Goal: Task Accomplishment & Management: Manage account settings

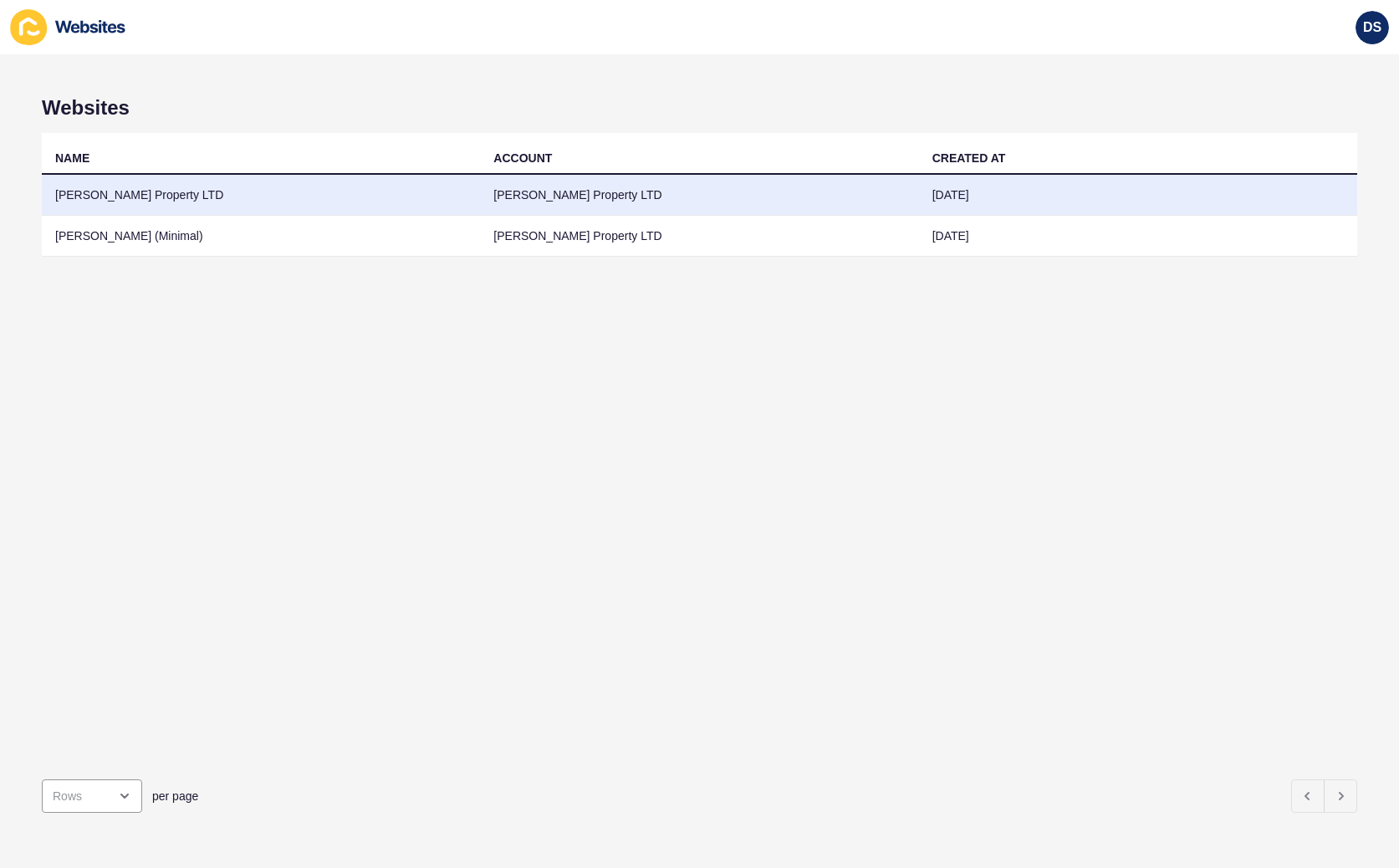
click at [183, 193] on td "[PERSON_NAME] Property LTD" at bounding box center [261, 195] width 438 height 41
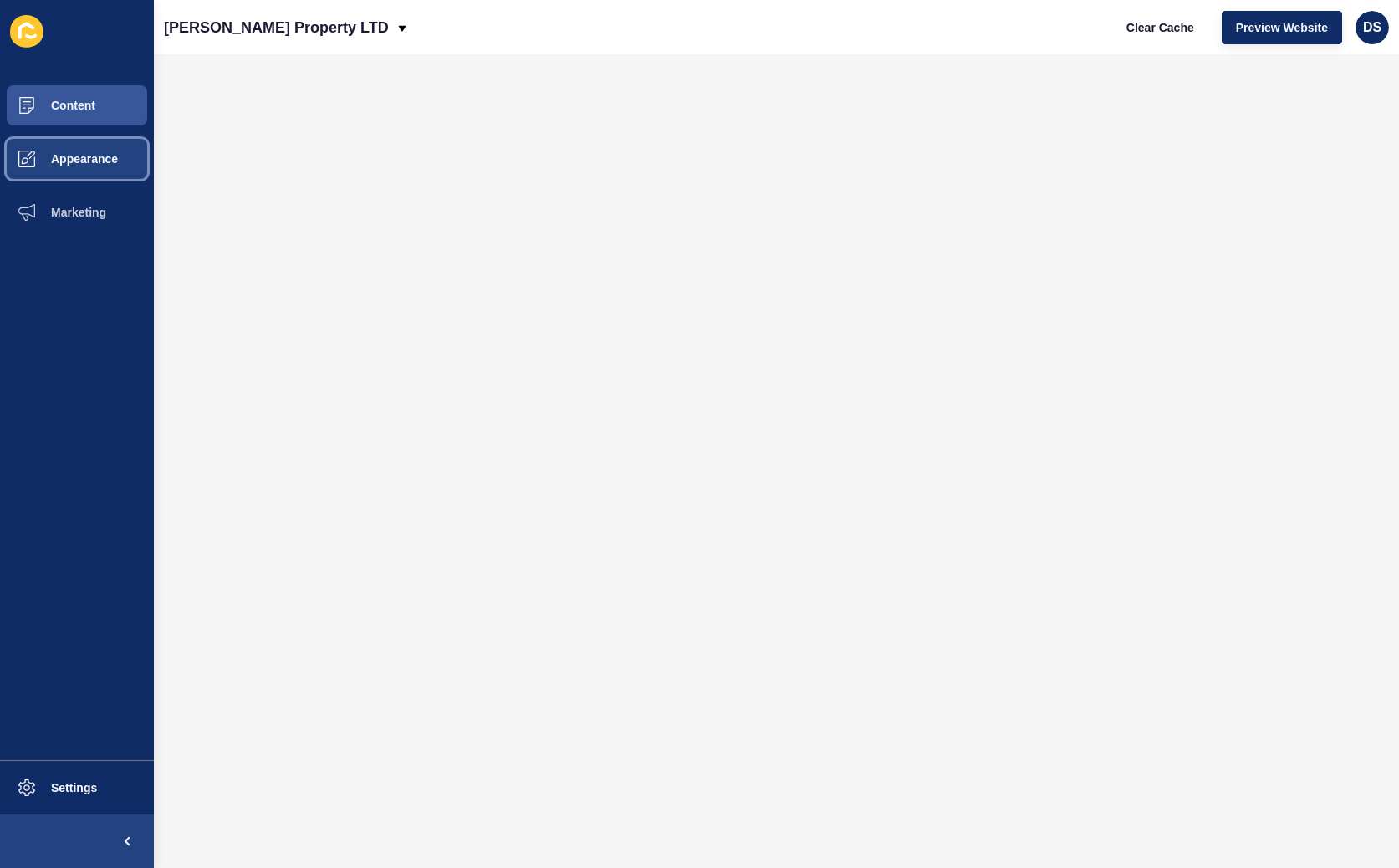
click at [85, 173] on button "Appearance" at bounding box center [76, 158] width 154 height 54
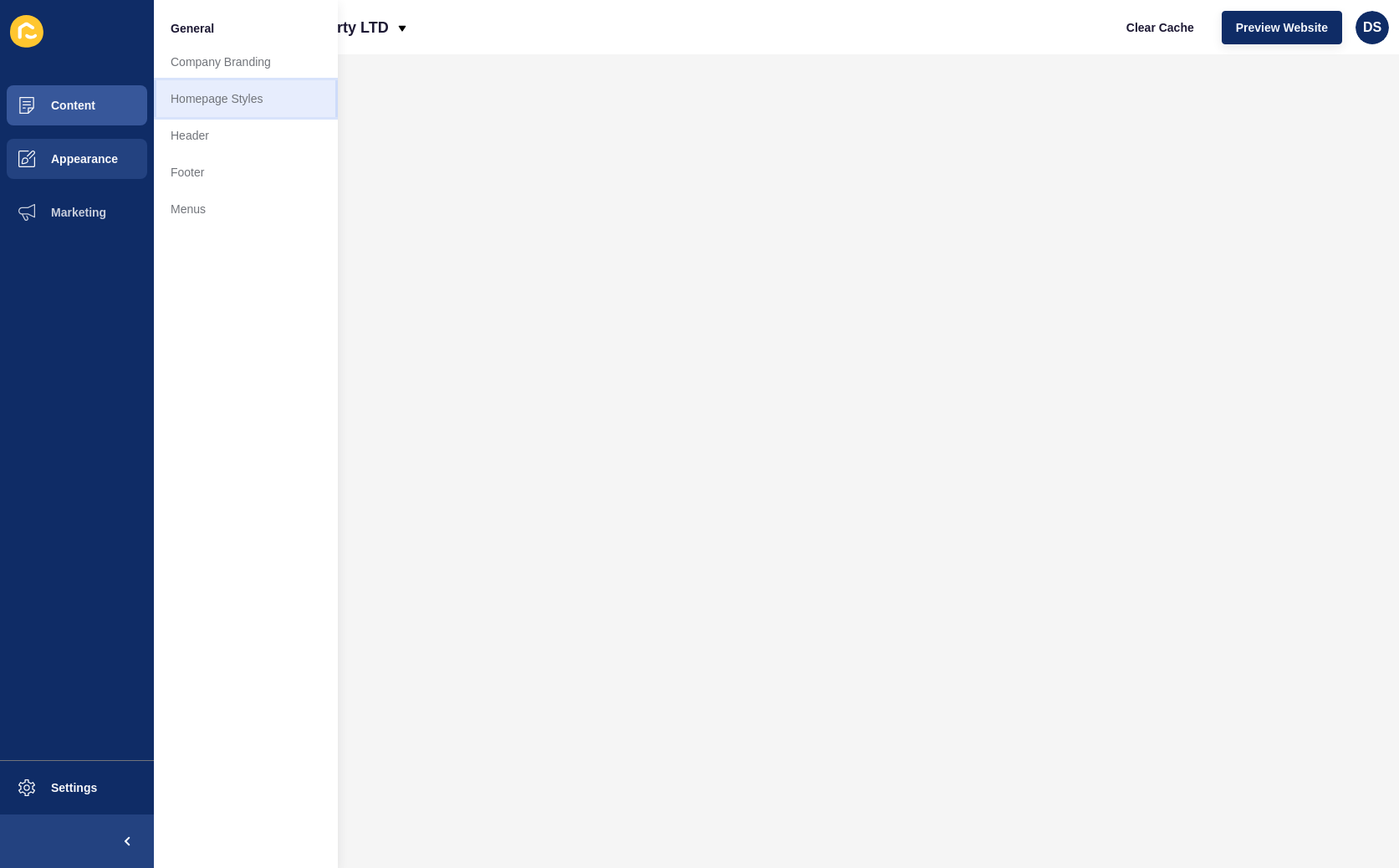
click at [244, 98] on link "Homepage Styles" at bounding box center [245, 98] width 184 height 36
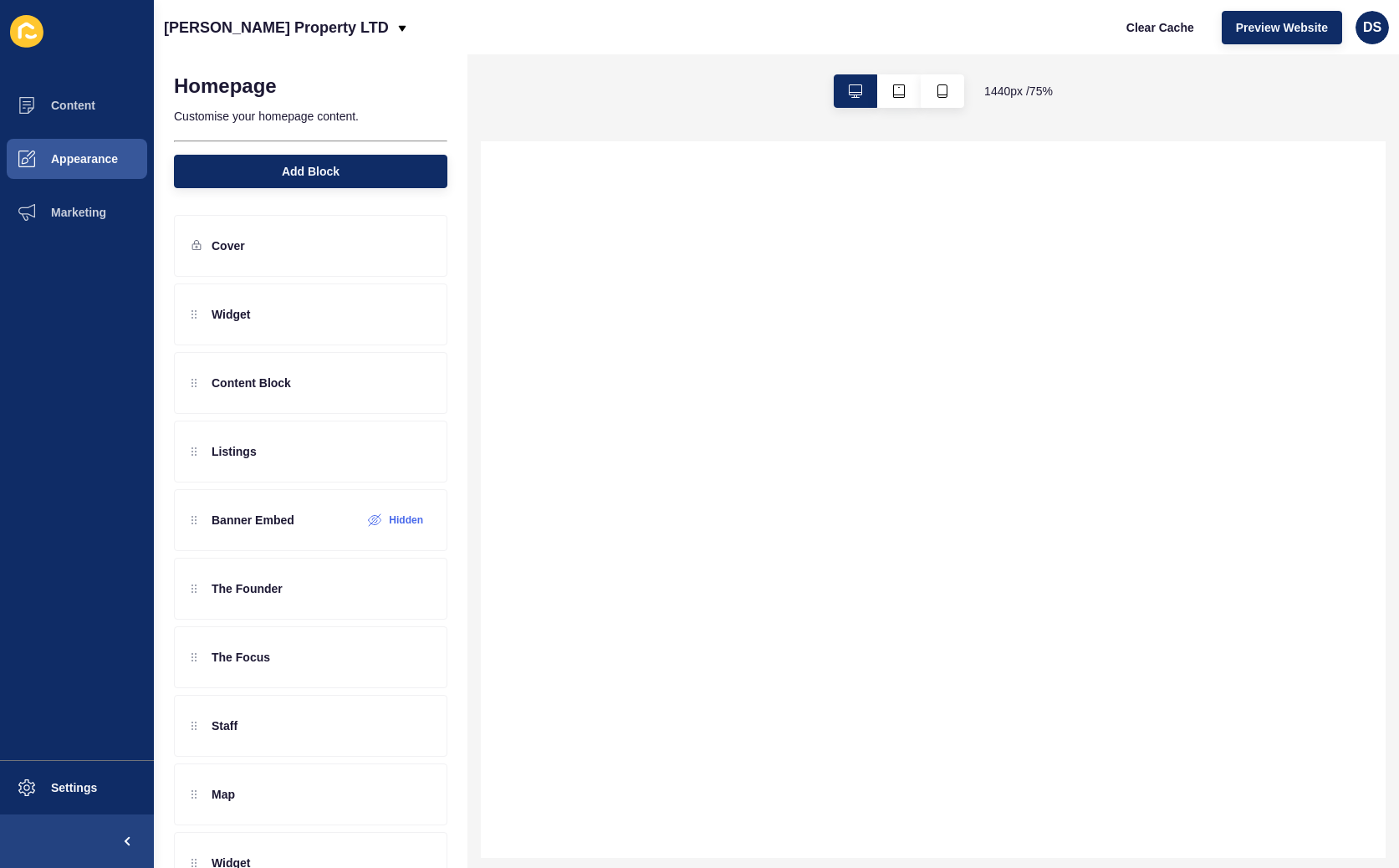
select select
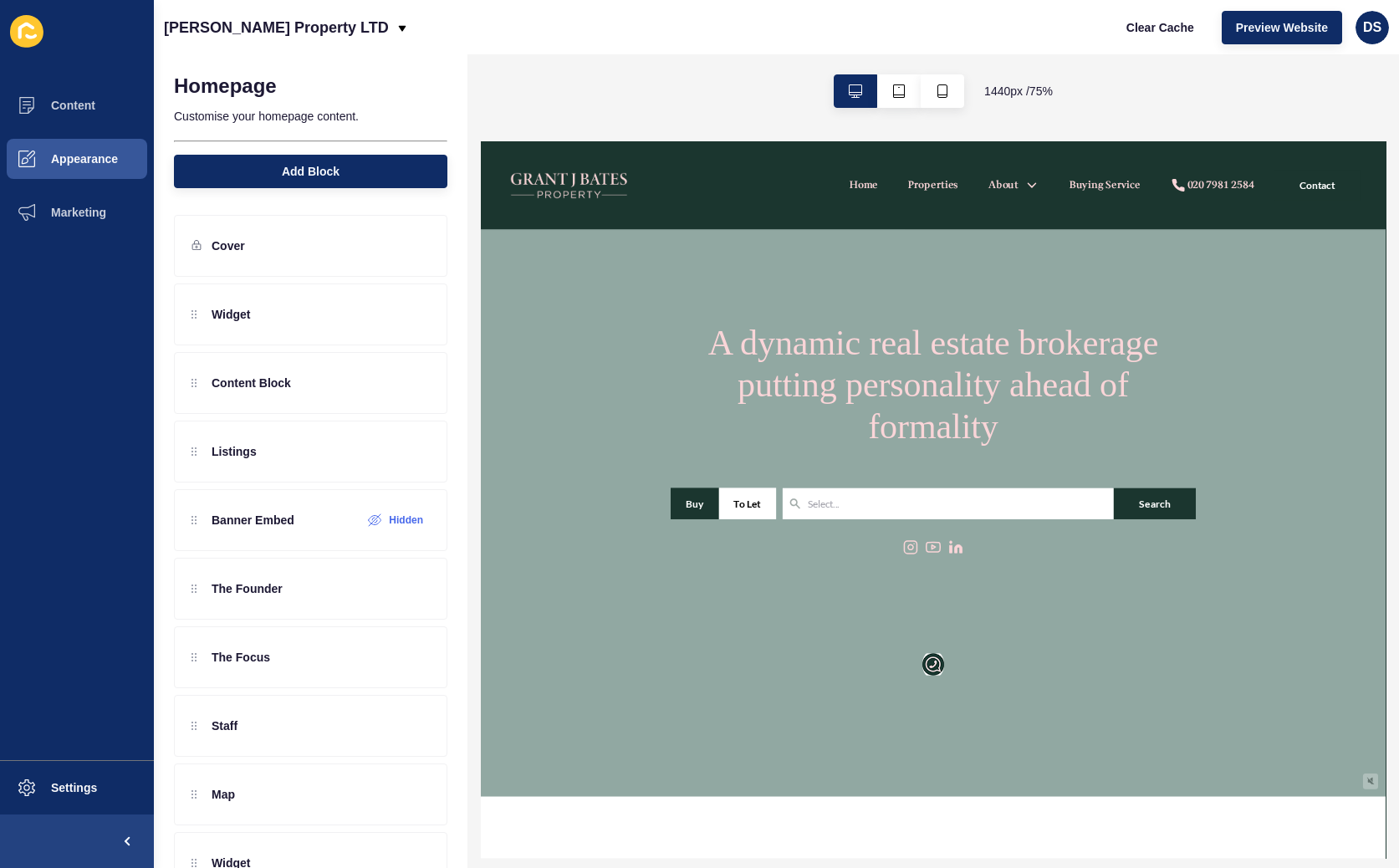
scroll to position [84, 0]
click at [972, 25] on button "Preview Website" at bounding box center [1282, 27] width 120 height 34
click at [77, 420] on button "Settings" at bounding box center [76, 787] width 154 height 54
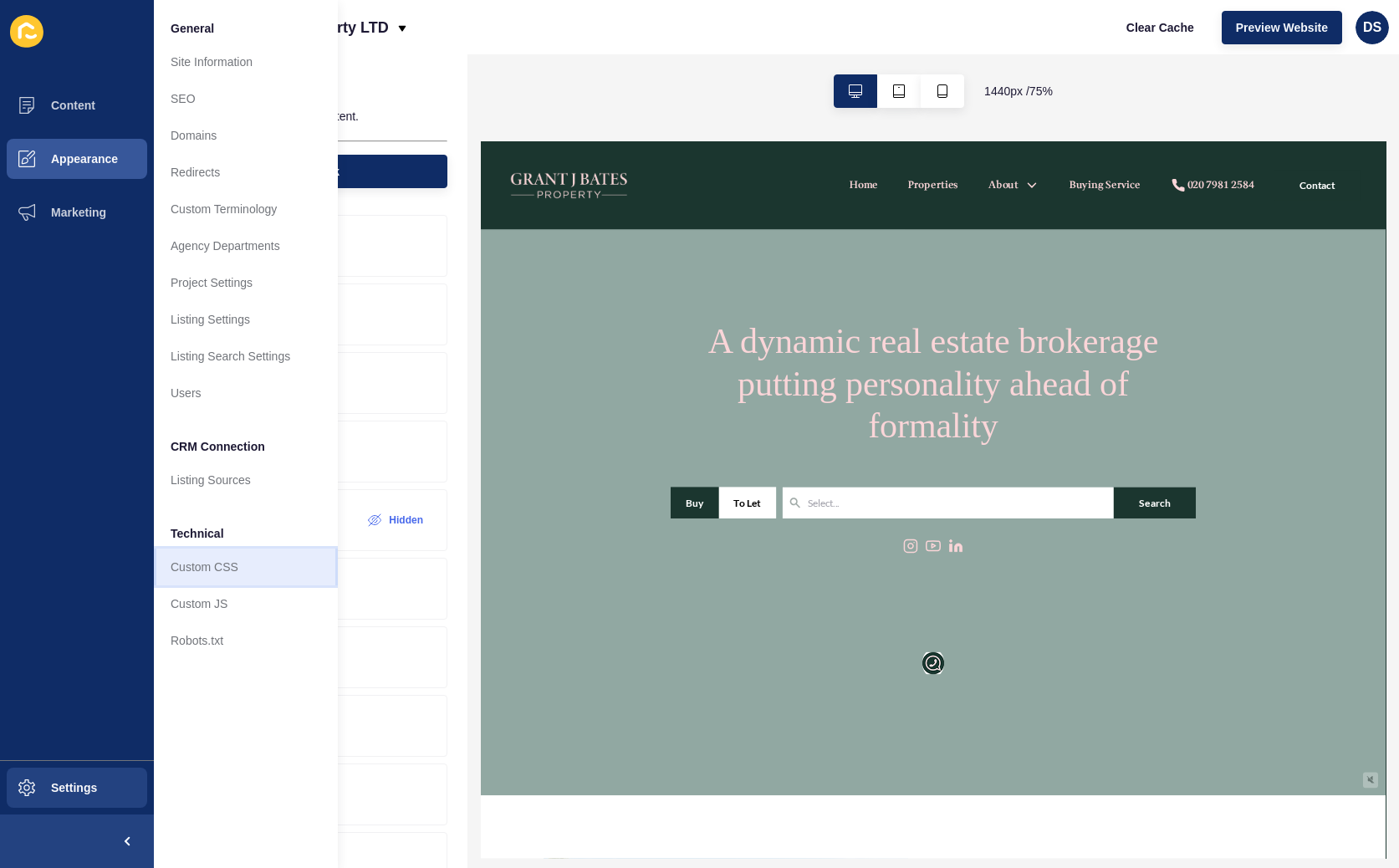
click at [222, 420] on link "Custom CSS" at bounding box center [245, 567] width 184 height 36
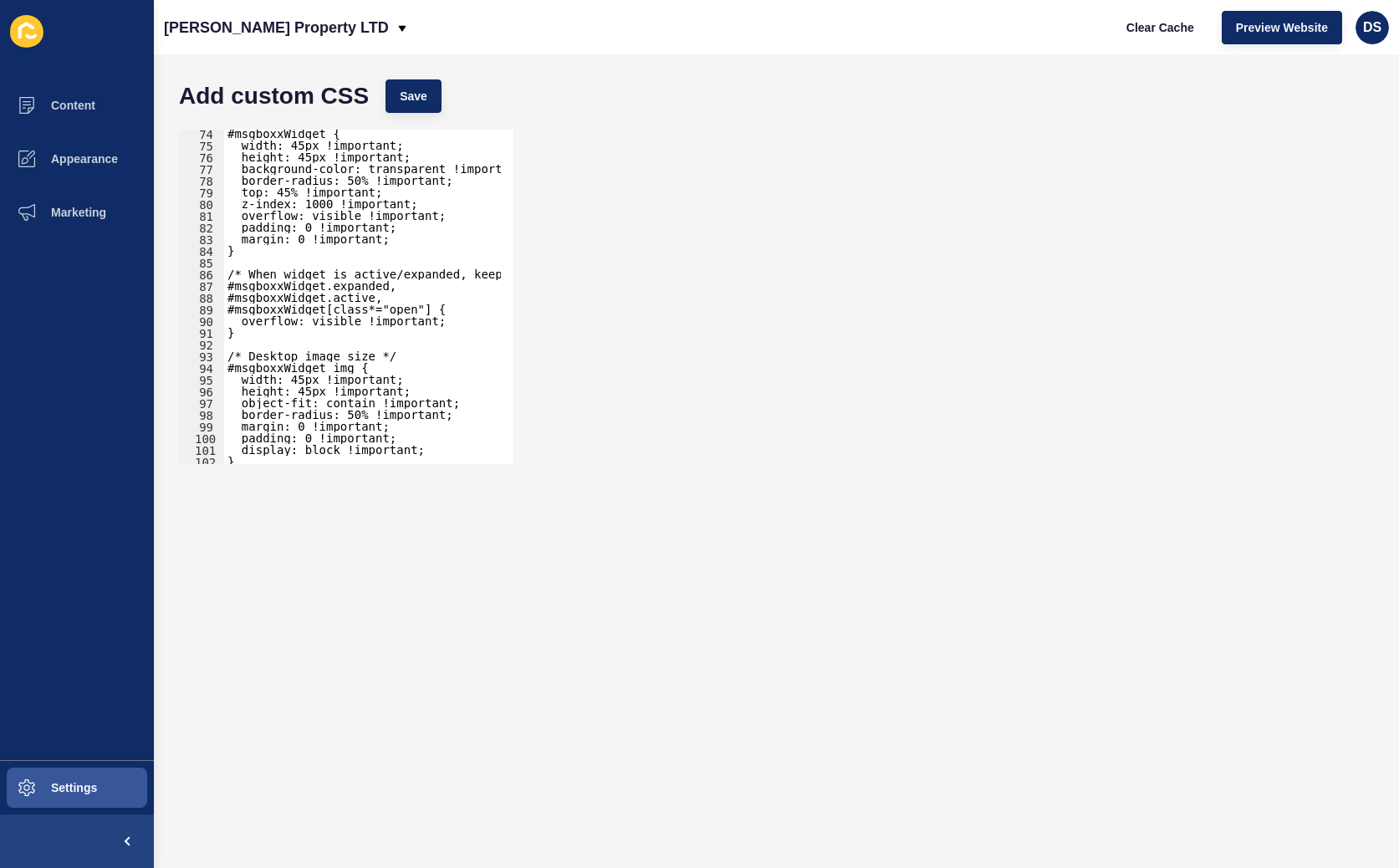
scroll to position [3647, 0]
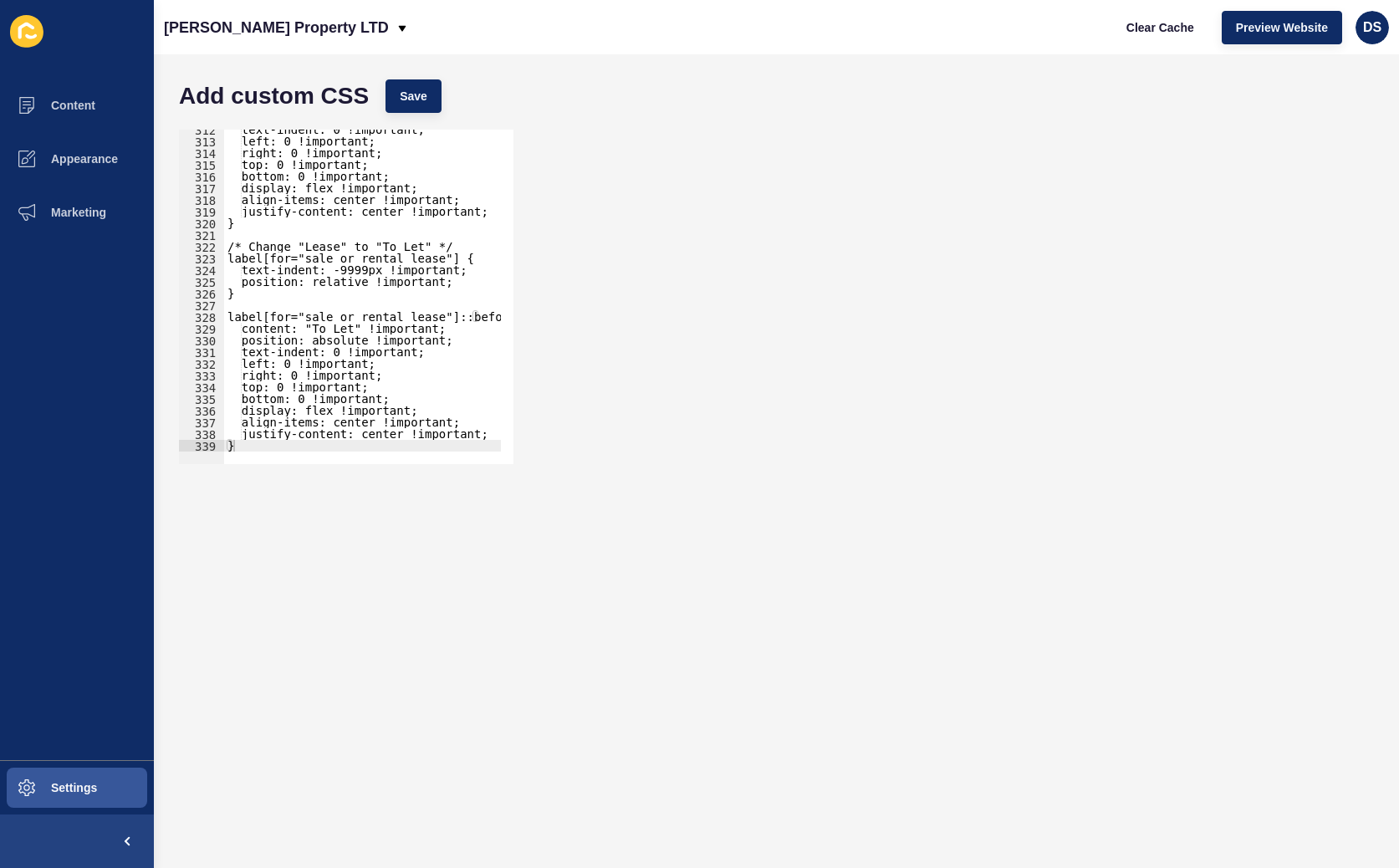
type textarea "}"
click at [282, 420] on div "text-indent: 0 !important; left: 0 !important; right: 0 !important; top: 0 !imp…" at bounding box center [500, 296] width 551 height 345
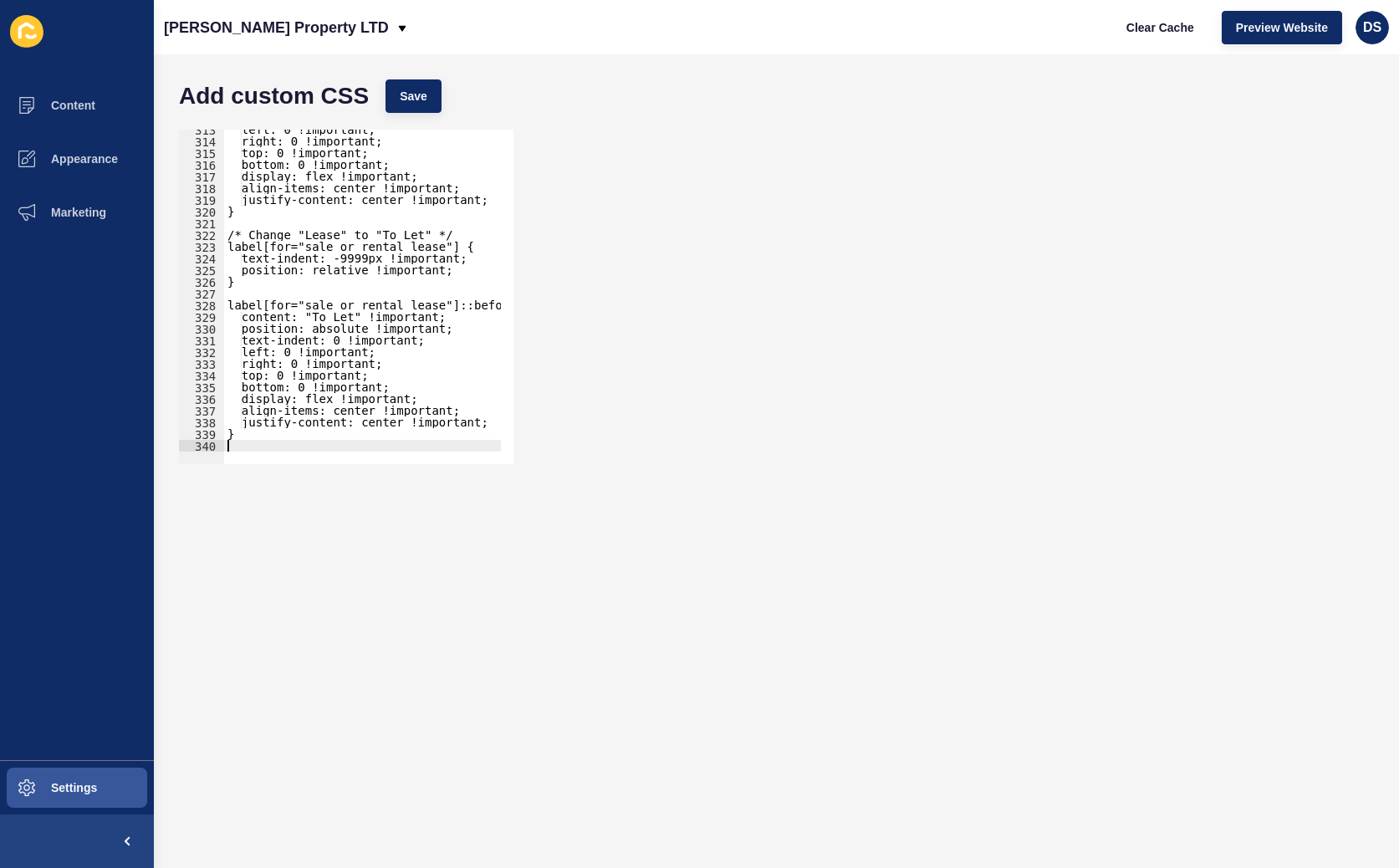
paste textarea "}"
type textarea "}"
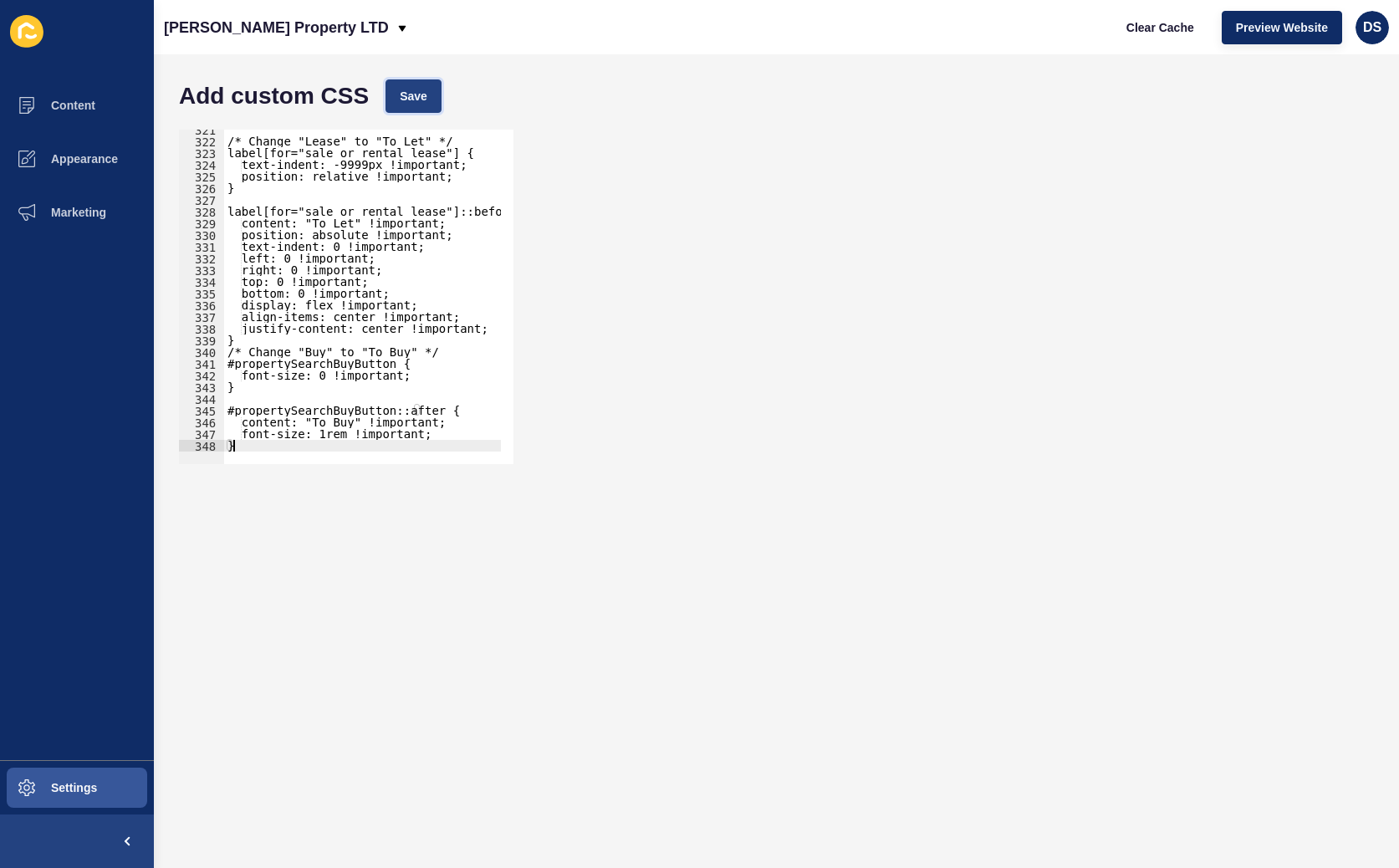
click at [412, 104] on span "Save" at bounding box center [414, 96] width 27 height 16
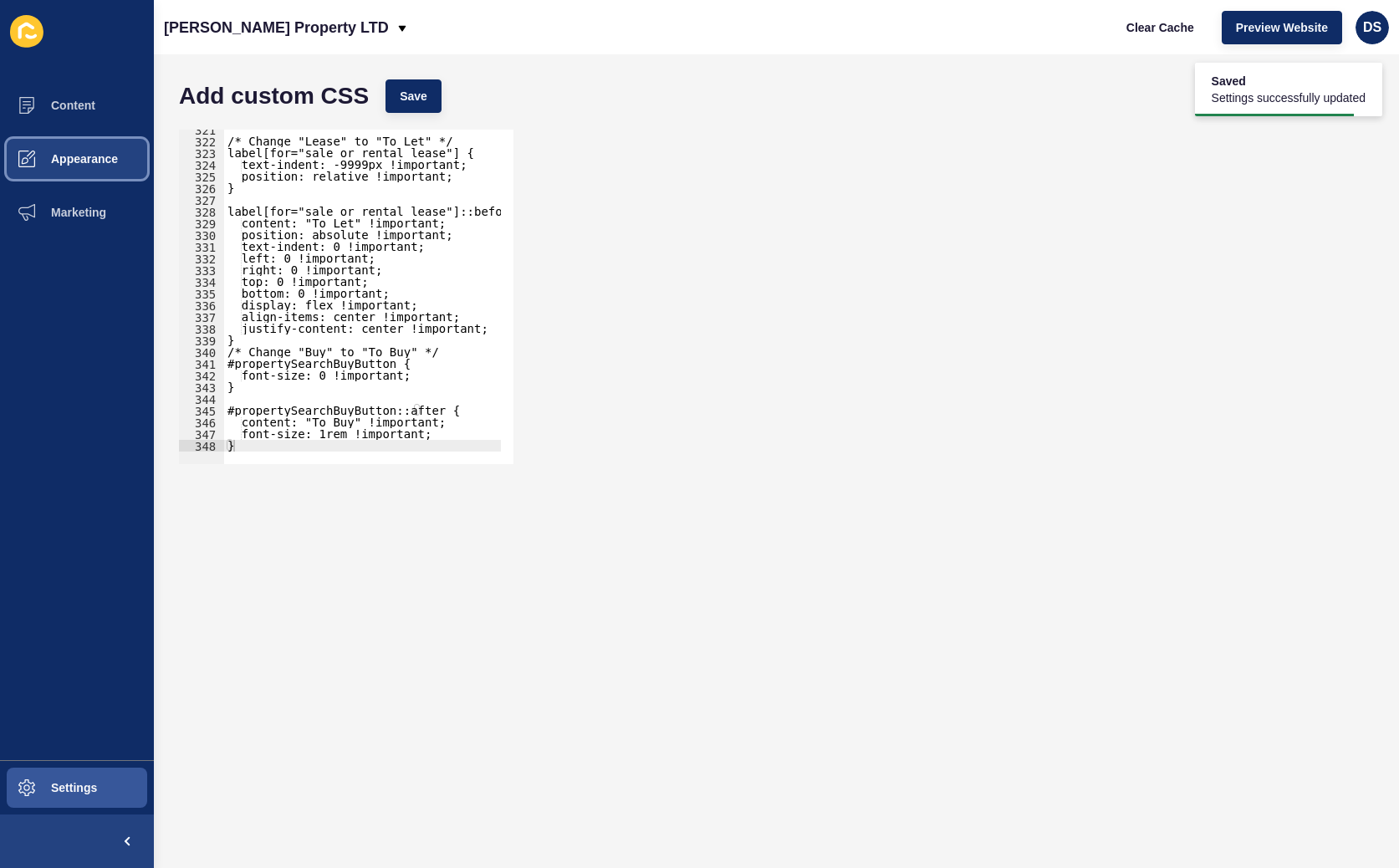
click at [78, 155] on span "Appearance" at bounding box center [57, 158] width 120 height 14
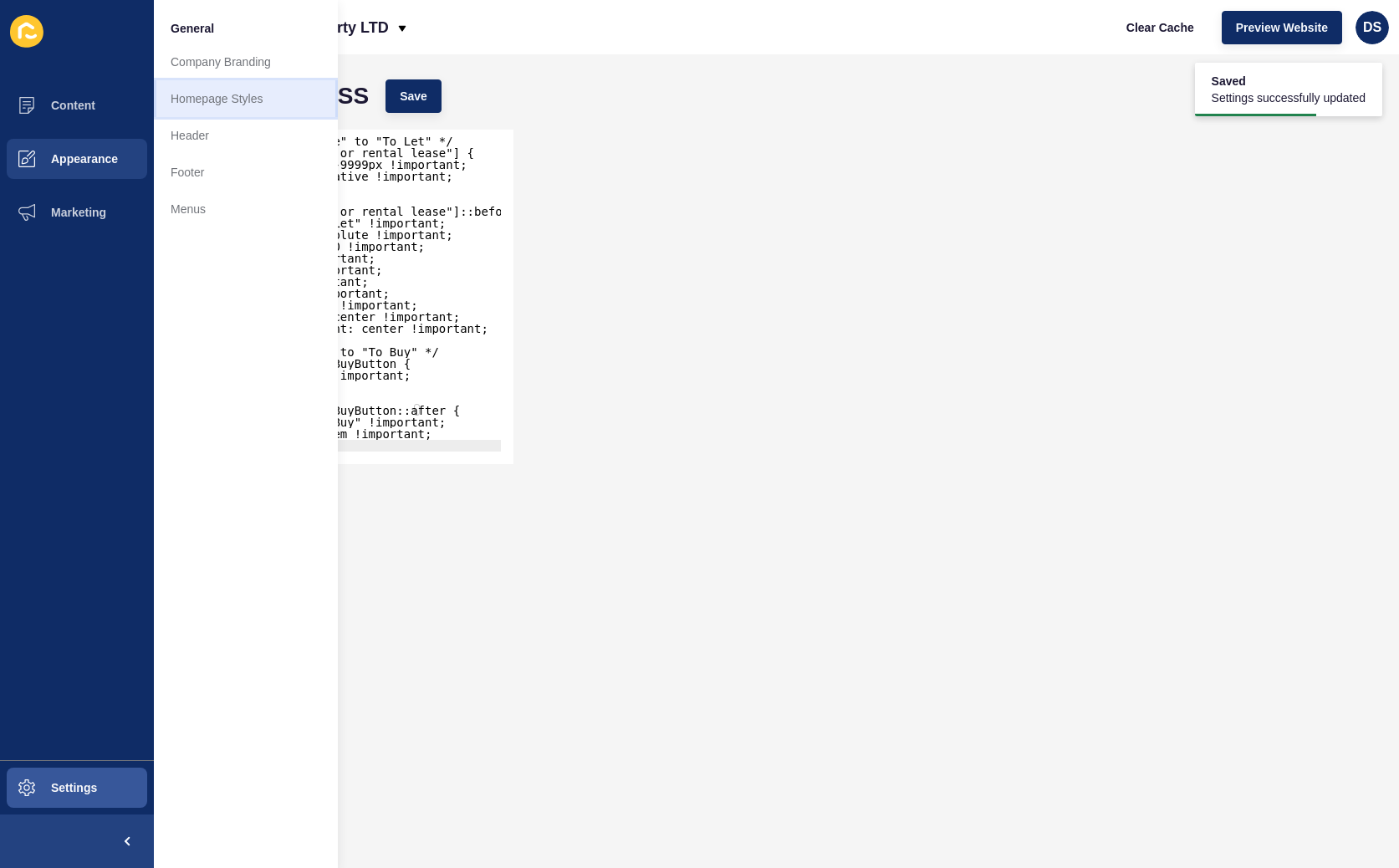
click at [248, 114] on link "Homepage Styles" at bounding box center [245, 98] width 184 height 36
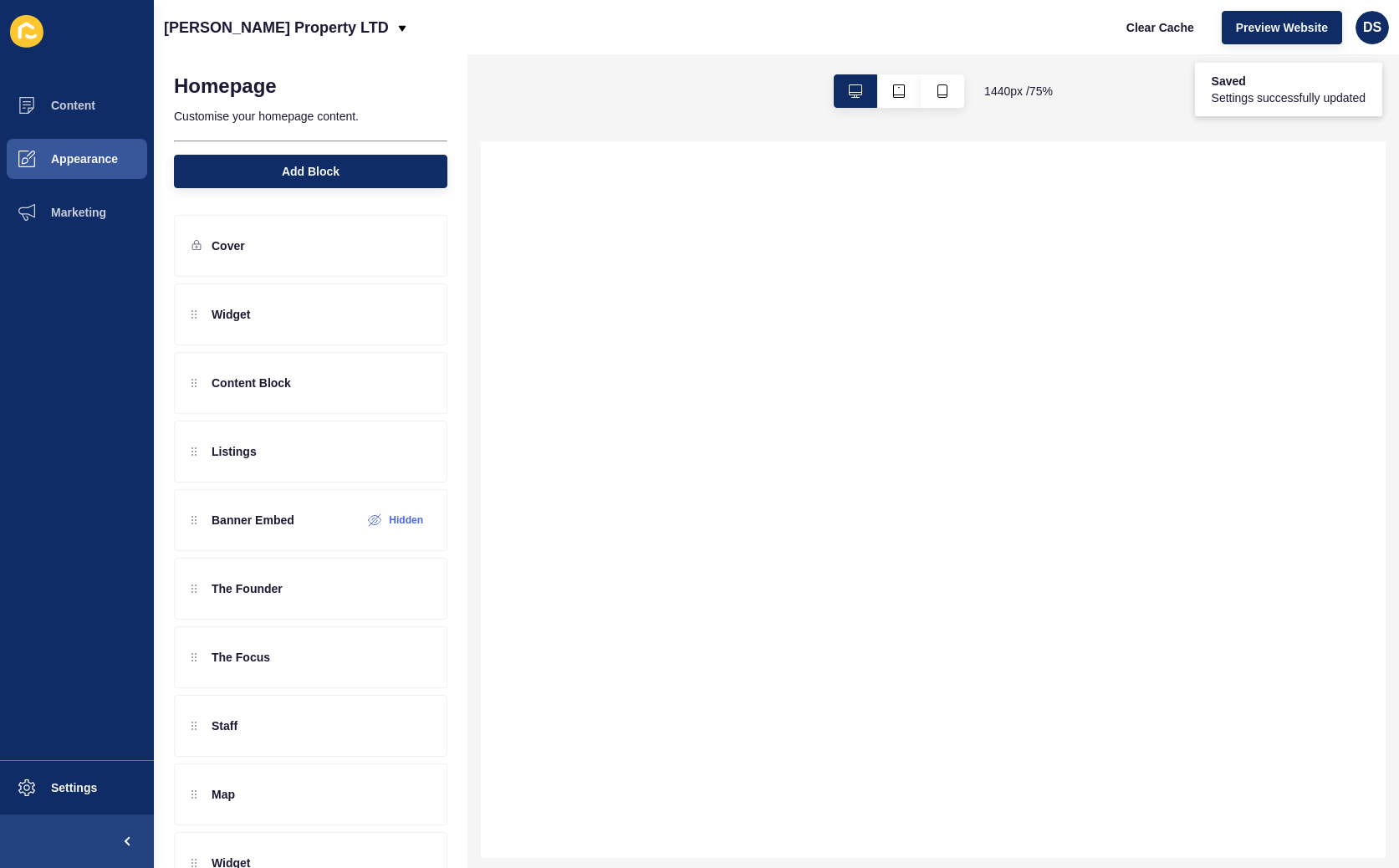
select select
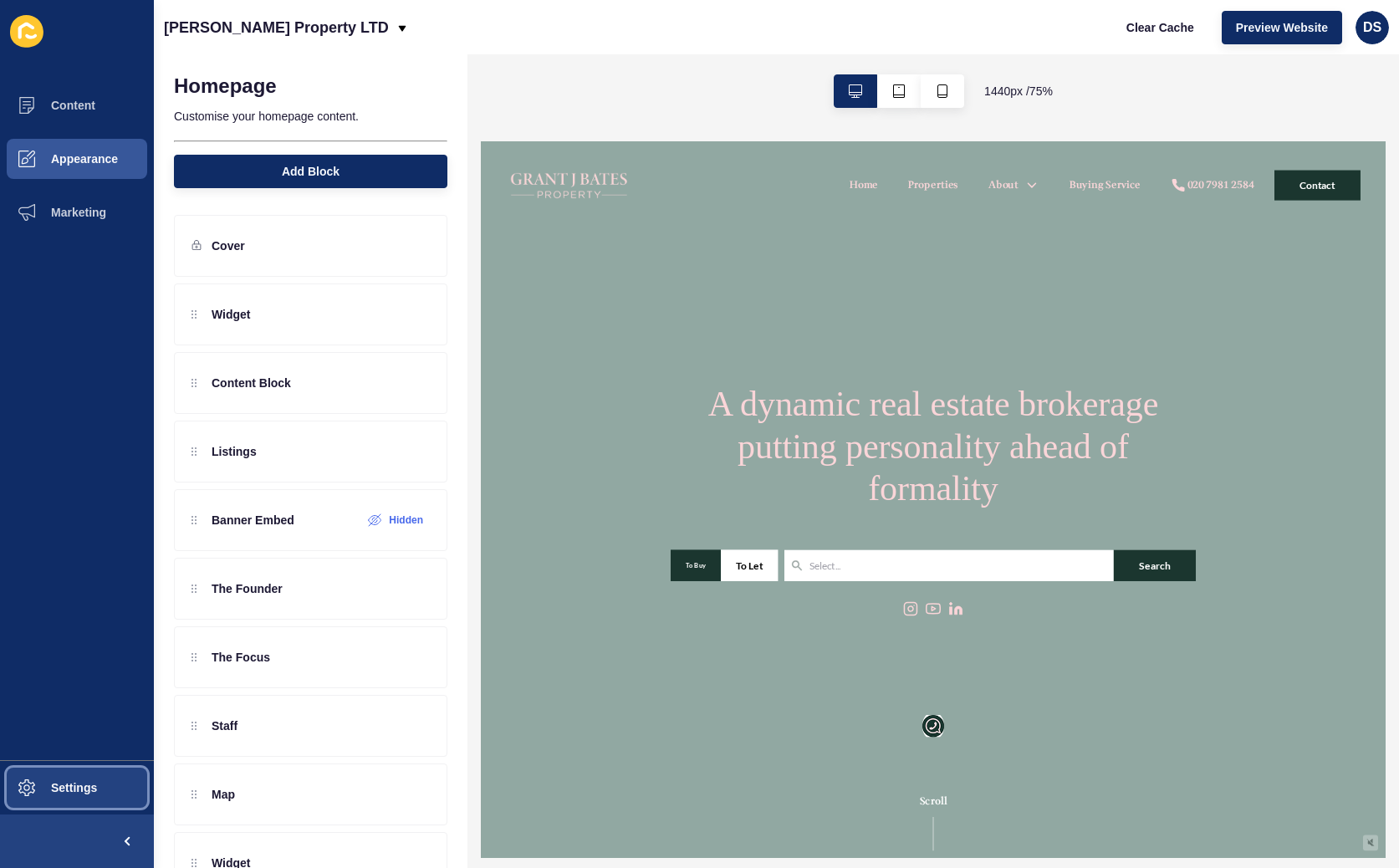
click at [57, 420] on button "Settings" at bounding box center [76, 787] width 154 height 54
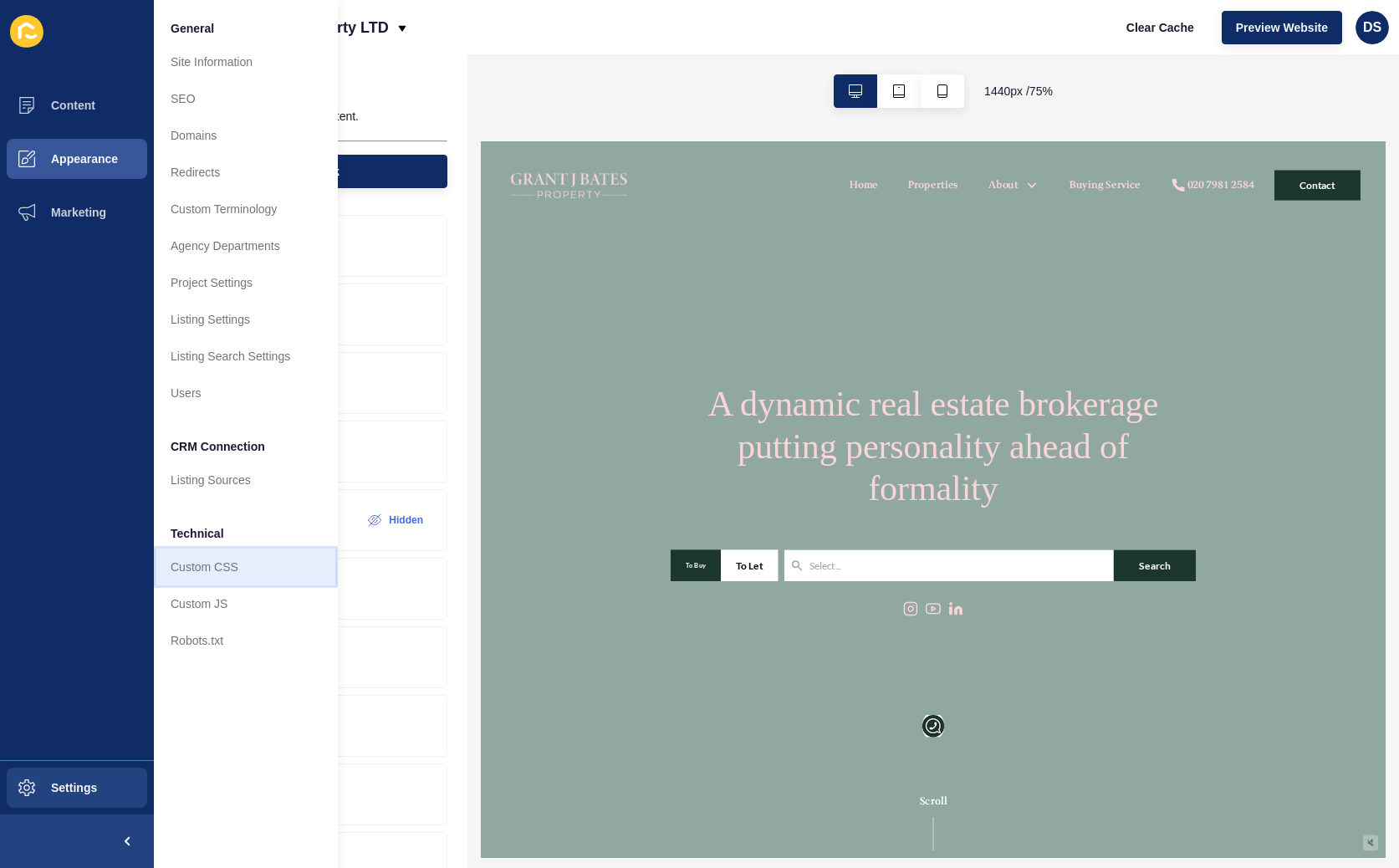
click at [221, 420] on link "Custom CSS" at bounding box center [245, 567] width 184 height 36
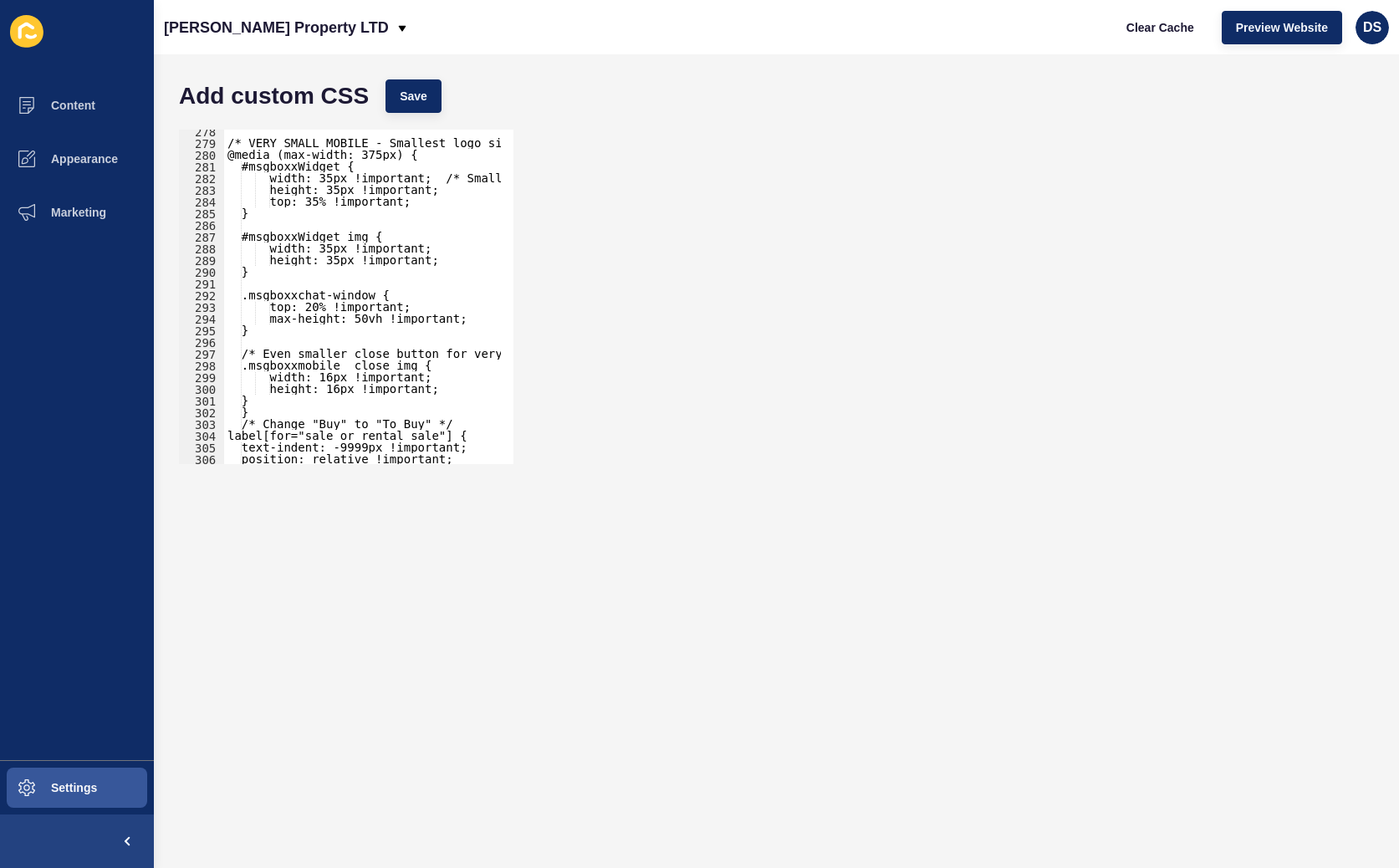
scroll to position [3752, 0]
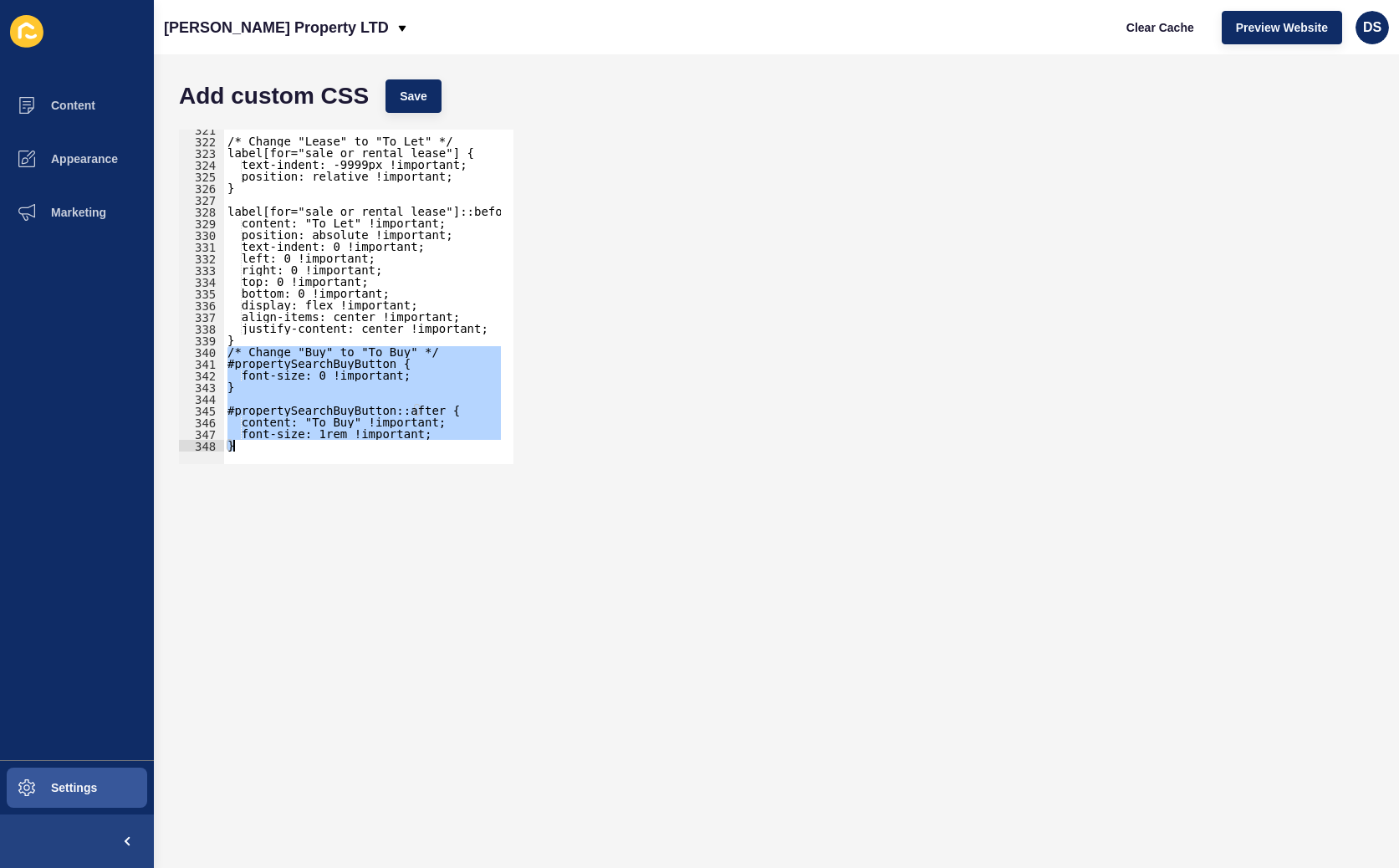
drag, startPoint x: 226, startPoint y: 354, endPoint x: 360, endPoint y: 505, distance: 201.9
click at [360, 420] on form "Add custom CSS Save /* Change "Buy" to "To Buy" */ 321 322 323 324 325 326 327 …" at bounding box center [776, 461] width 1212 height 780
paste textarea
type textarea "}"
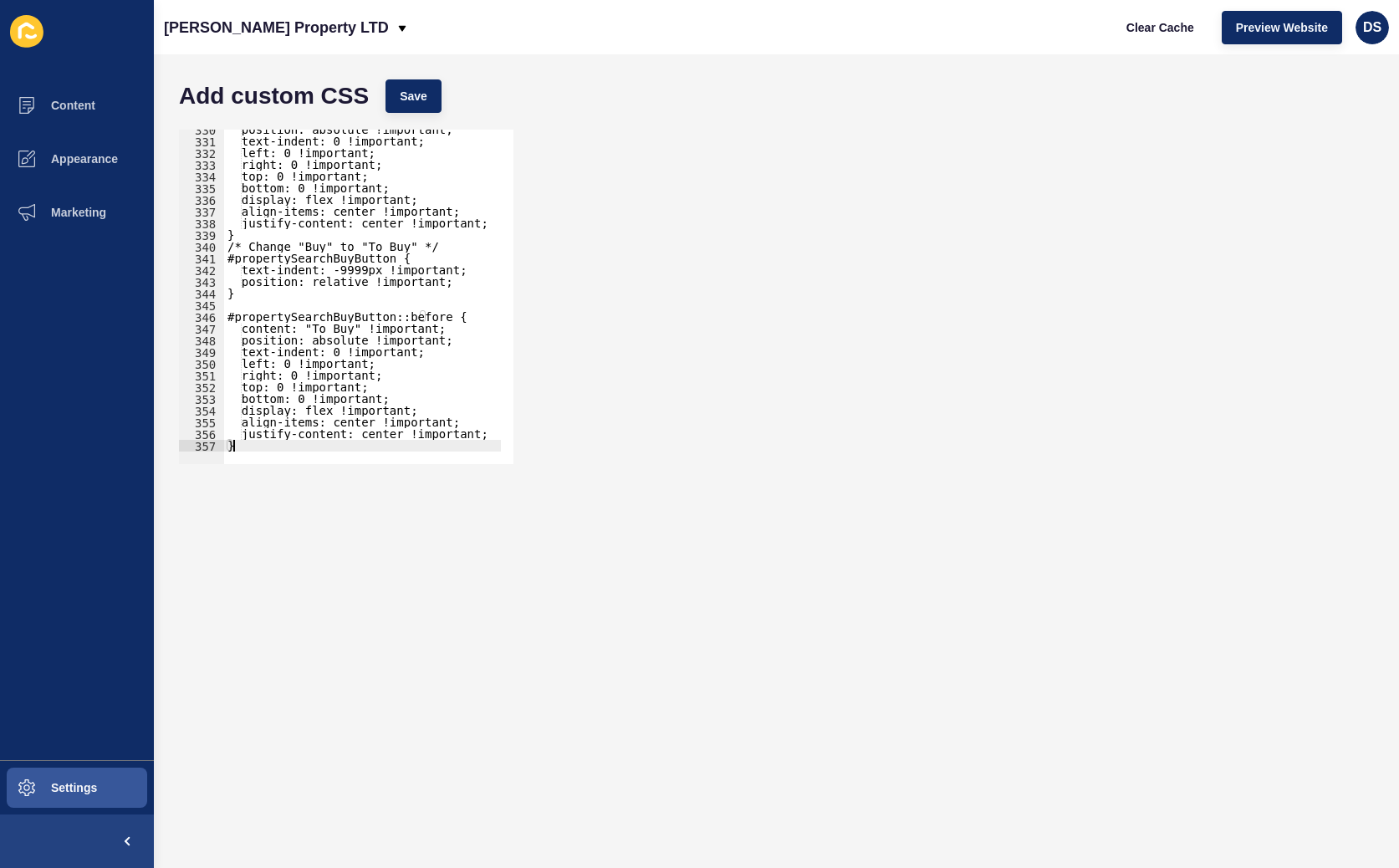
scroll to position [3857, 0]
click at [407, 105] on button "Save" at bounding box center [414, 95] width 56 height 34
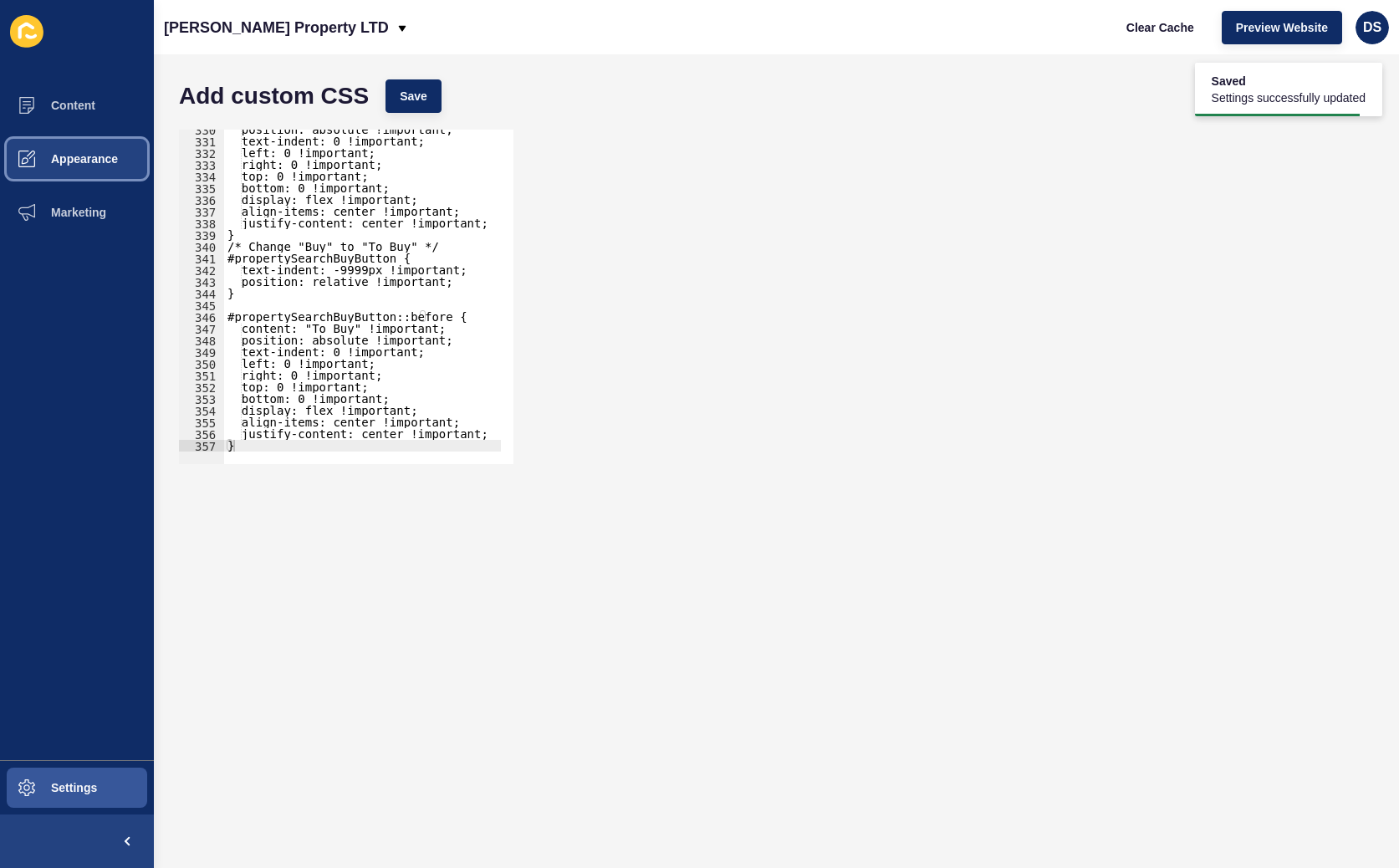
click at [113, 155] on span "Appearance" at bounding box center [57, 158] width 120 height 14
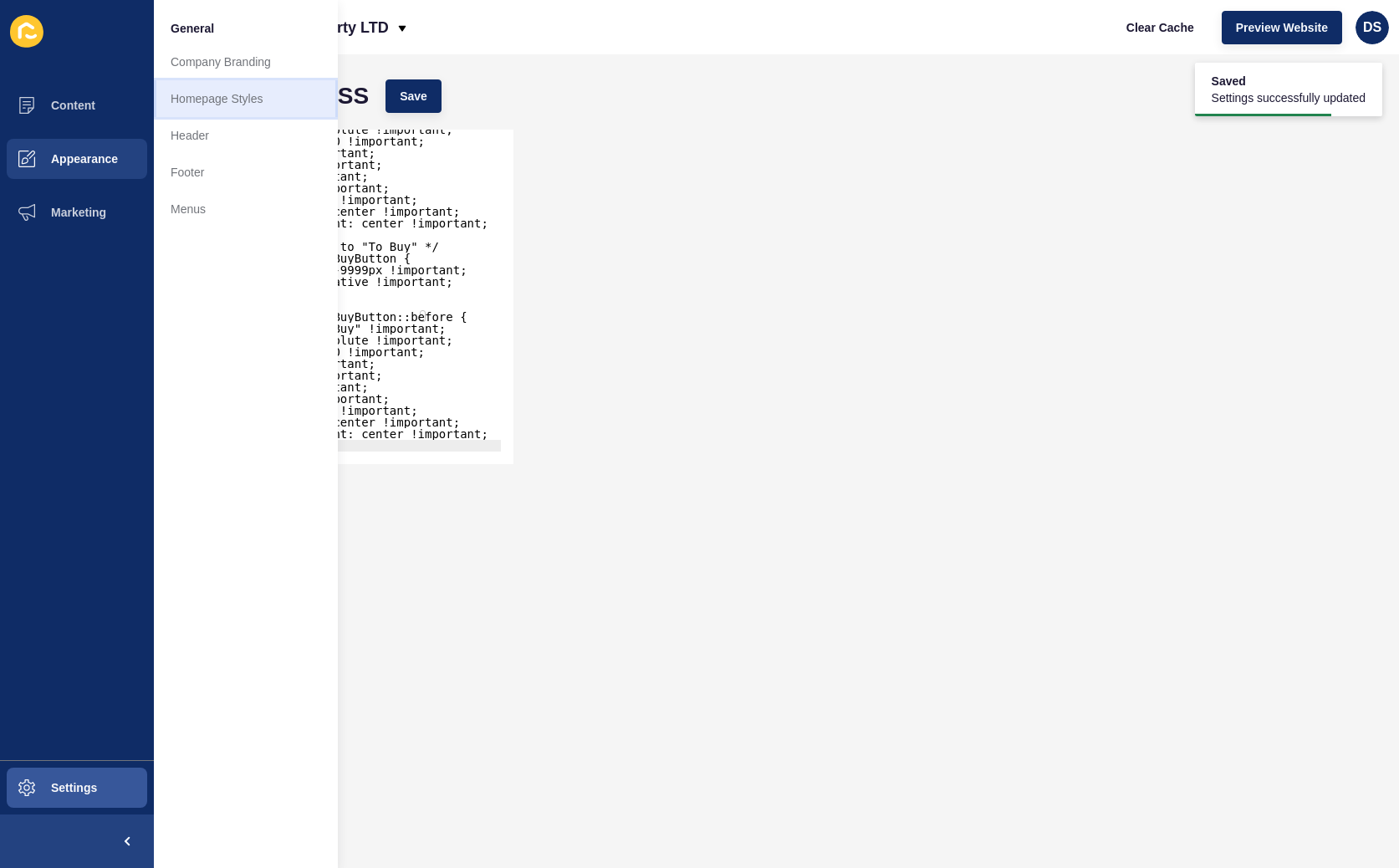
click at [267, 109] on link "Homepage Styles" at bounding box center [245, 98] width 184 height 36
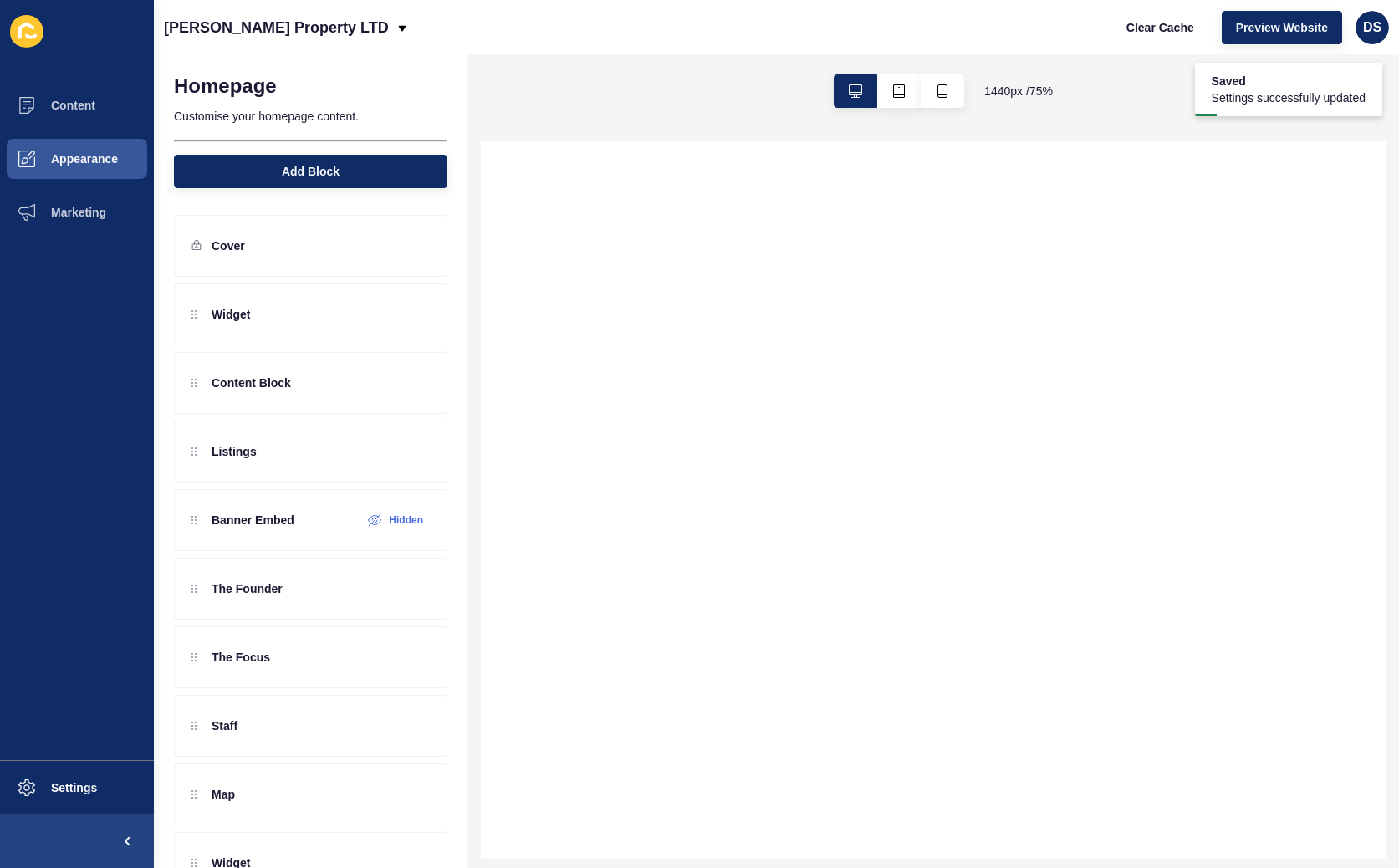
select select
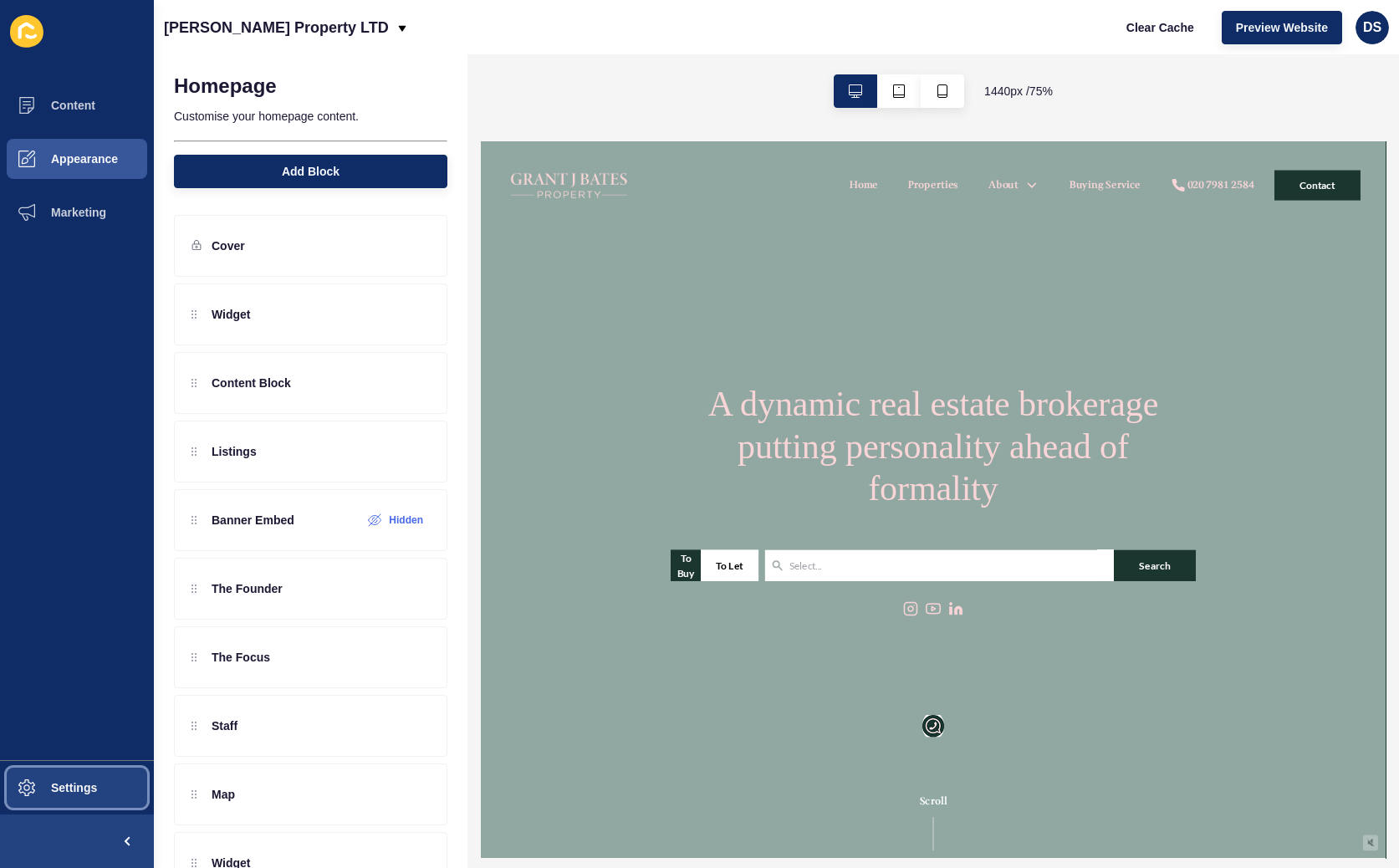
click at [79, 420] on span "Settings" at bounding box center [46, 787] width 99 height 14
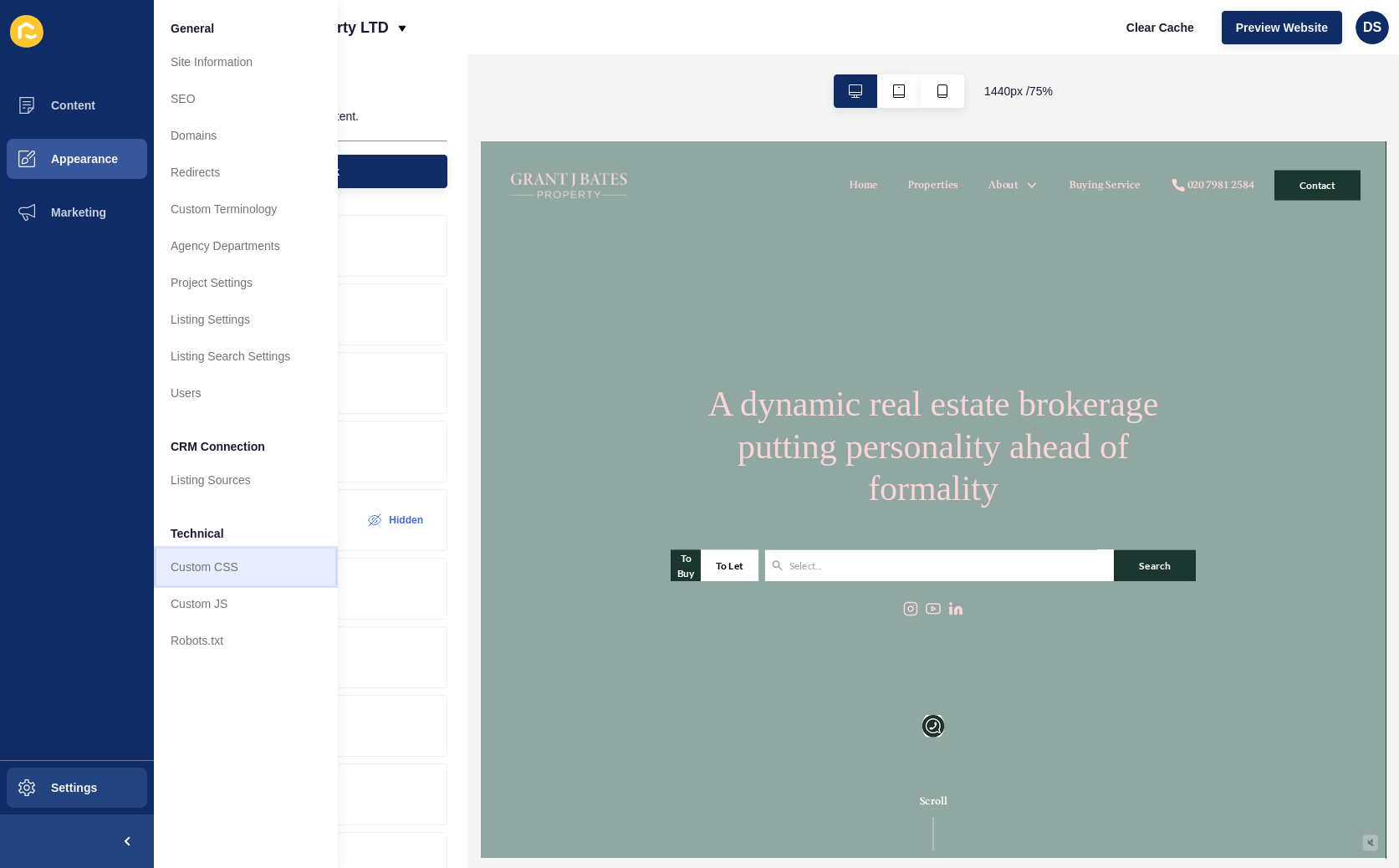
click at [214, 420] on link "Custom CSS" at bounding box center [245, 567] width 184 height 36
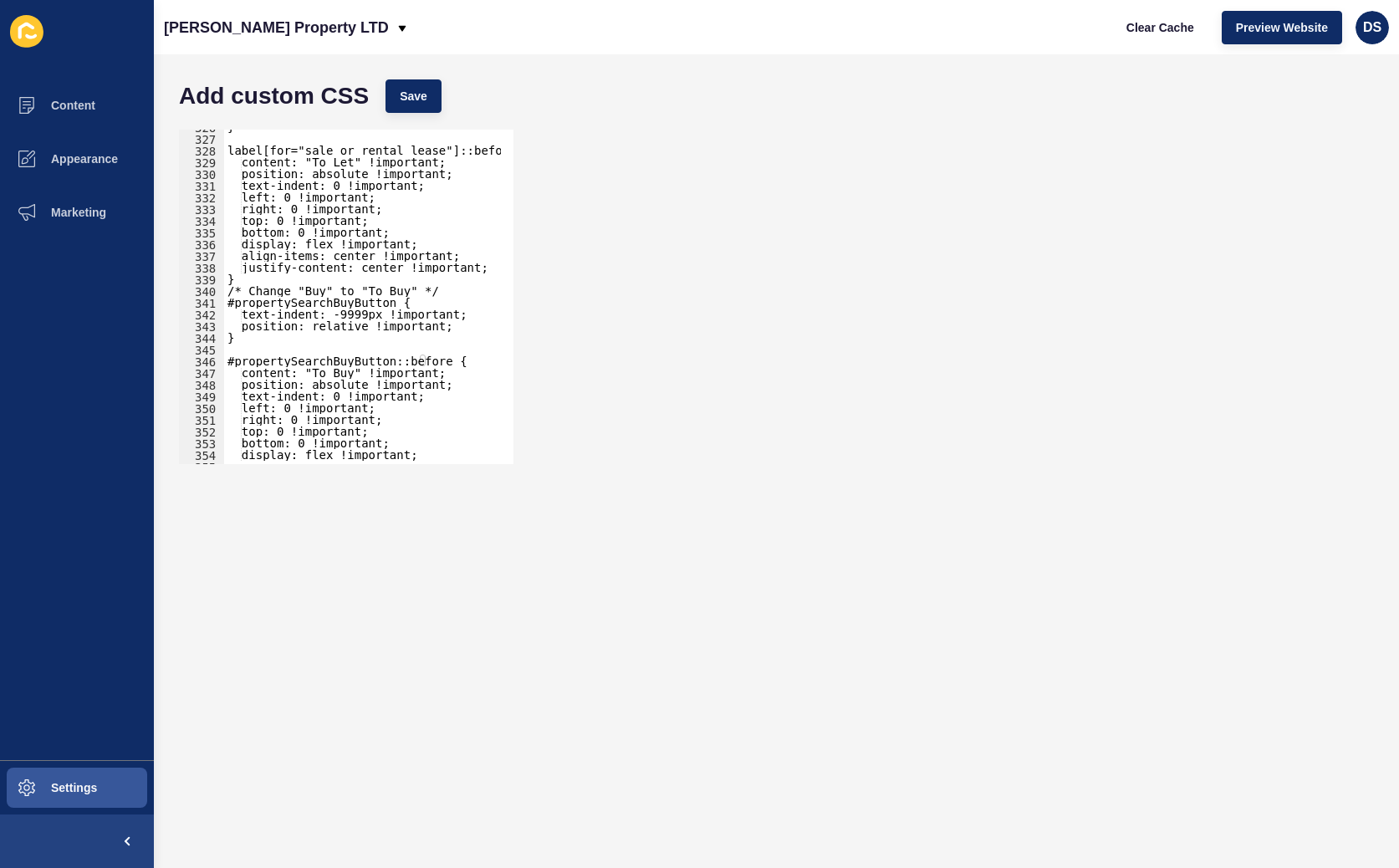
scroll to position [3857, 0]
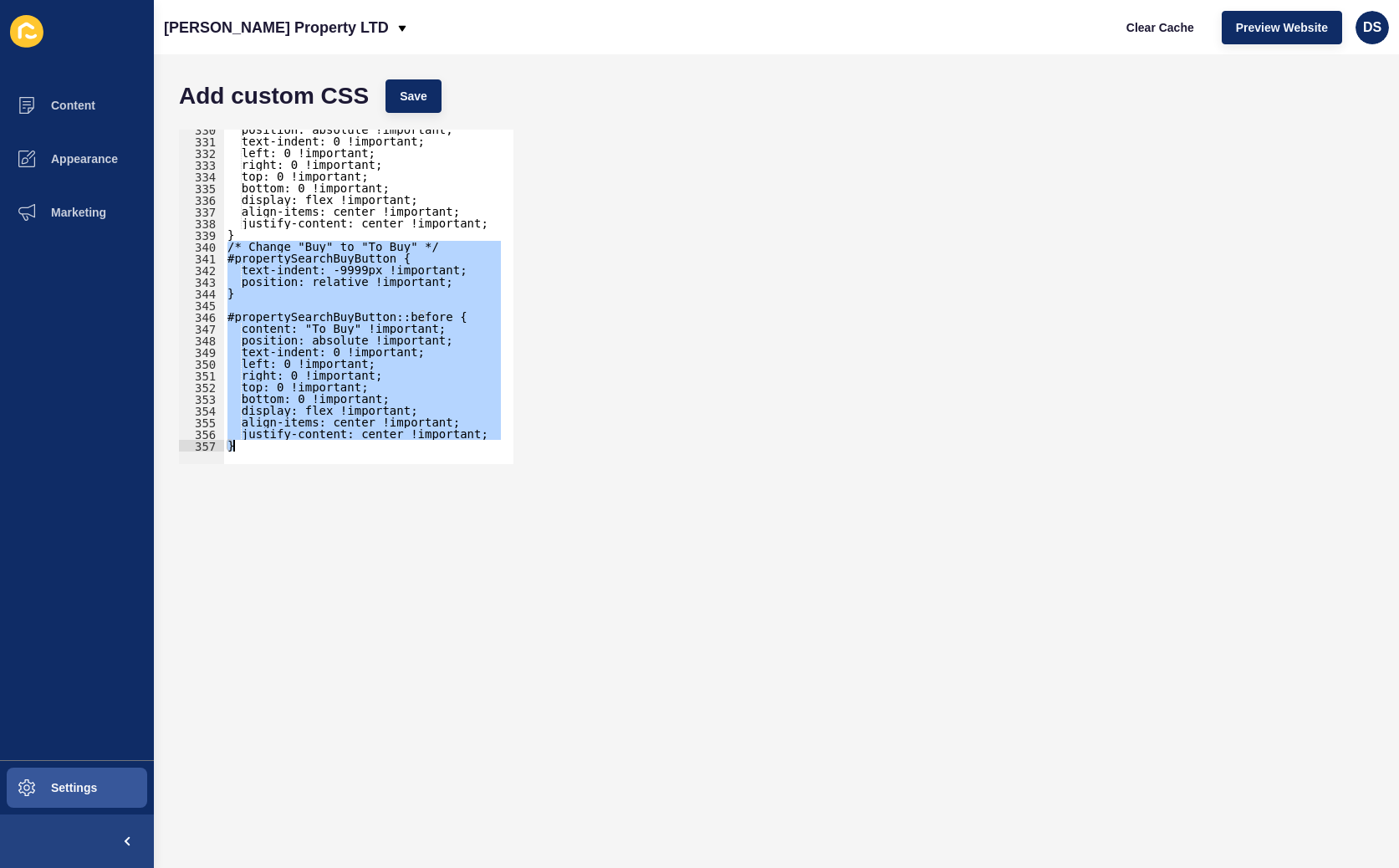
drag, startPoint x: 225, startPoint y: 247, endPoint x: 415, endPoint y: 464, distance: 288.4
click at [415, 420] on div "/* Change "Buy" to "To Buy" */ 330 331 332 333 334 335 336 337 338 339 340 341 …" at bounding box center [346, 297] width 335 height 334
paste textarea
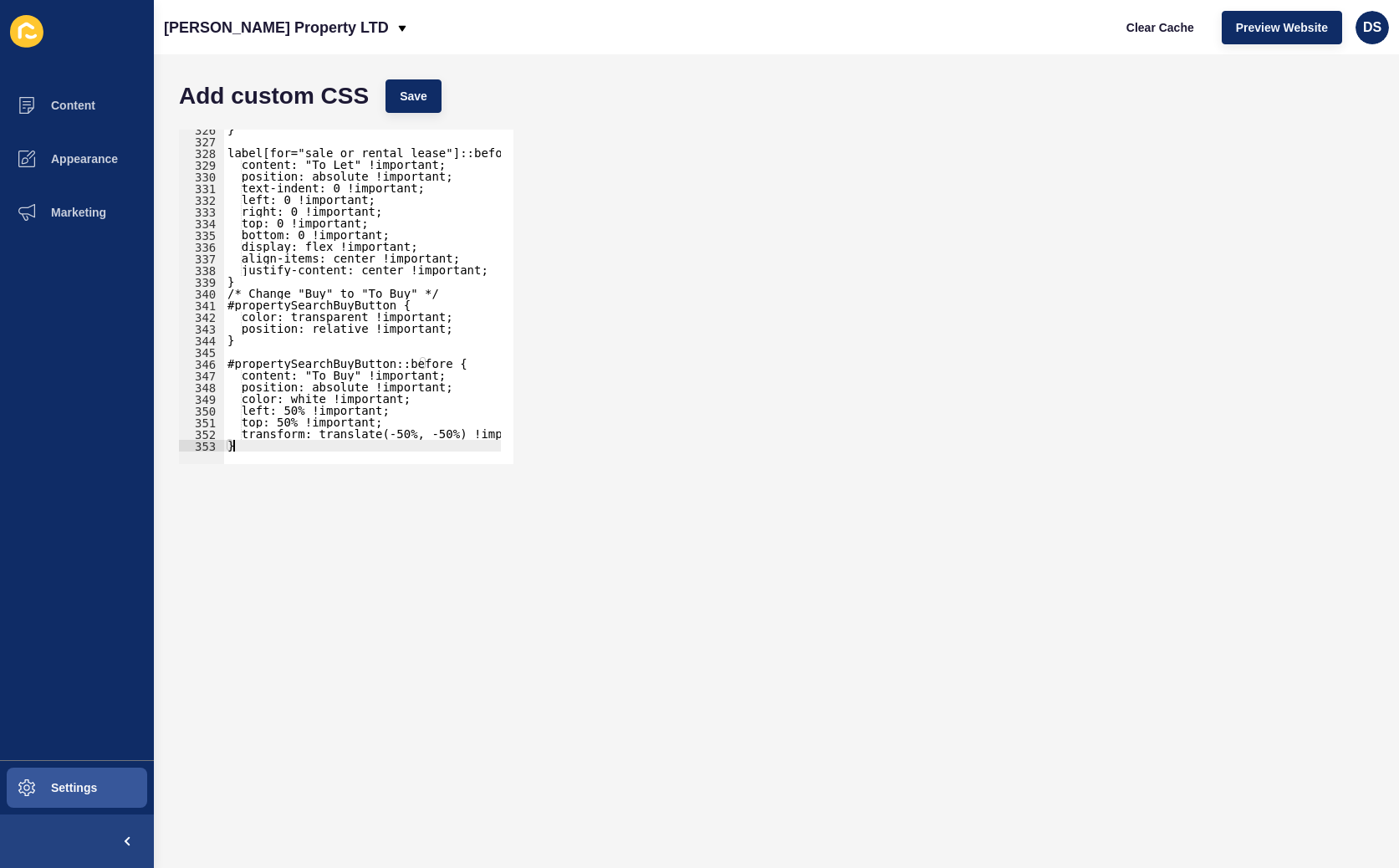
scroll to position [3811, 0]
click at [411, 104] on span "Save" at bounding box center [414, 96] width 27 height 16
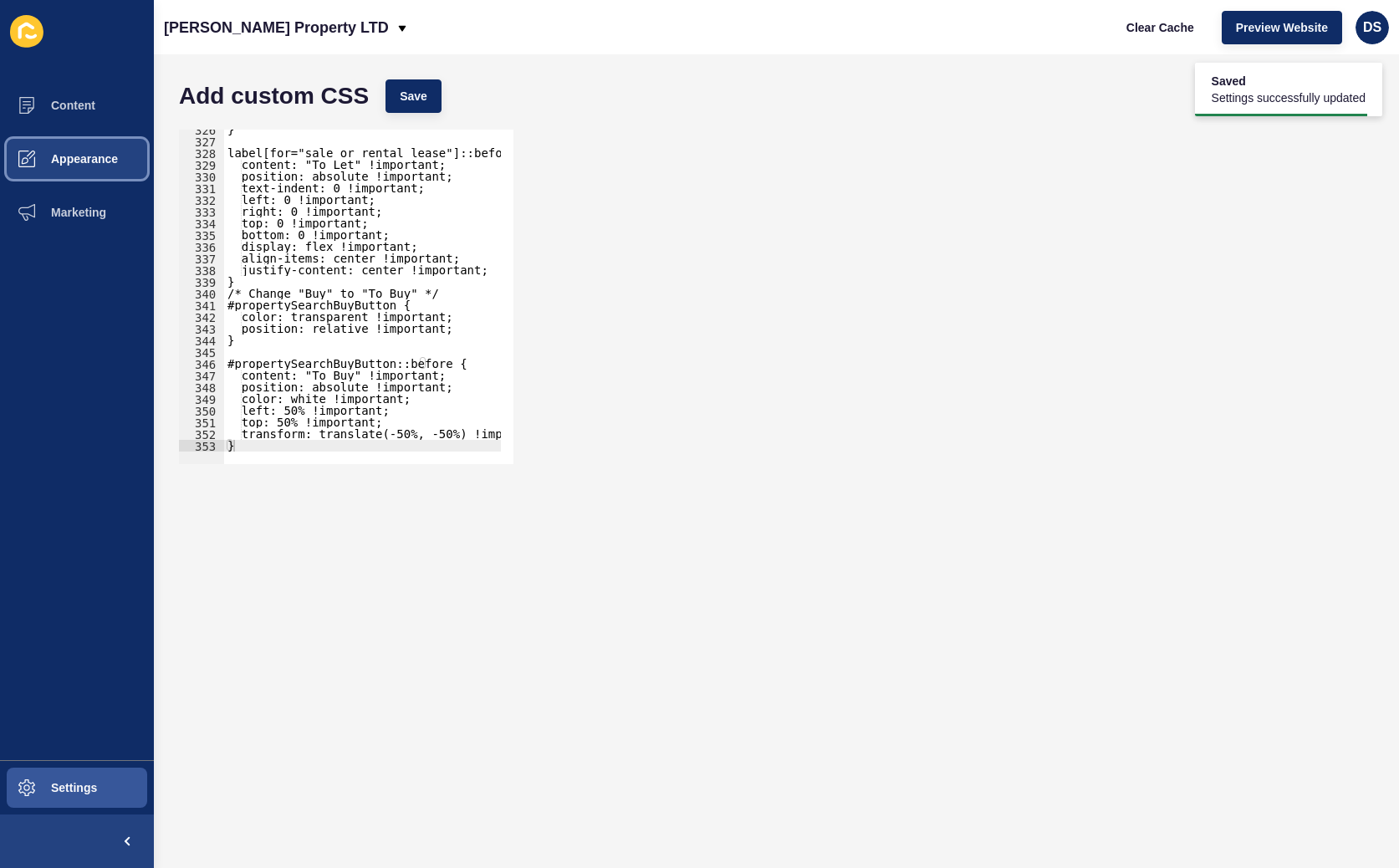
click at [135, 151] on button "Appearance" at bounding box center [76, 158] width 154 height 54
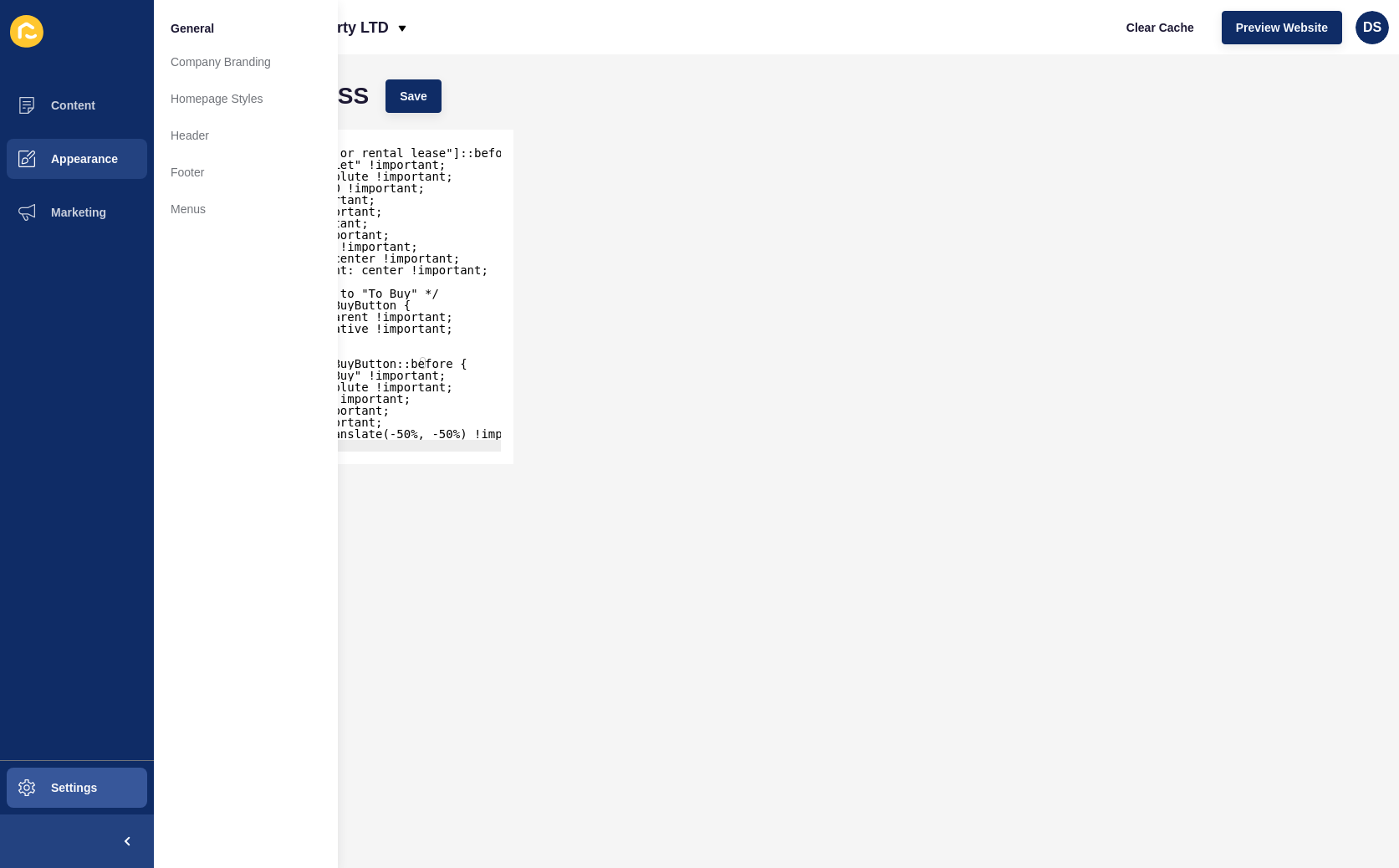
click at [633, 104] on div "Add custom CSS Save" at bounding box center [776, 95] width 1212 height 50
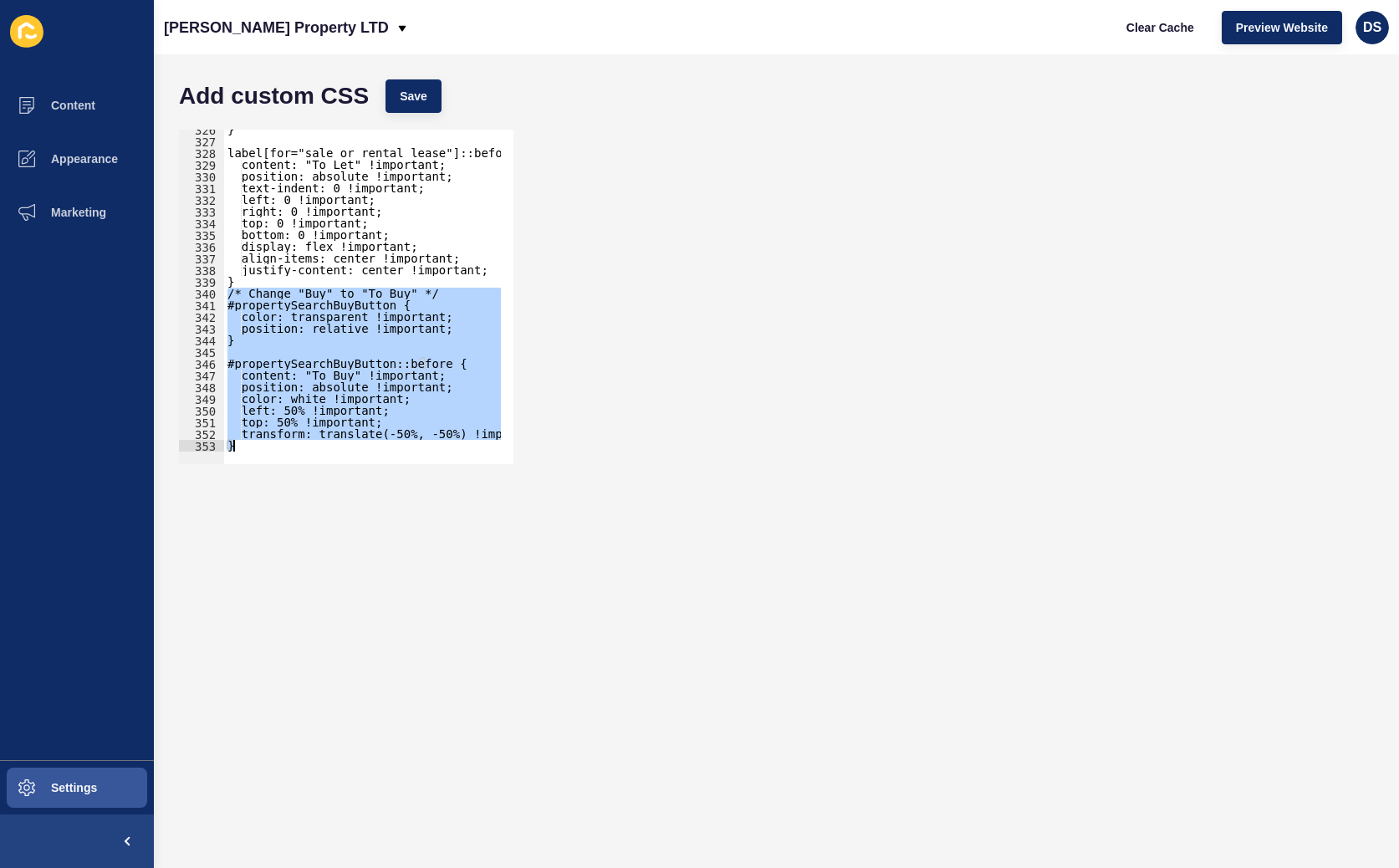
drag, startPoint x: 225, startPoint y: 291, endPoint x: 492, endPoint y: 486, distance: 330.6
click at [492, 420] on form "Add custom CSS Save /* Change "Buy" to "To Buy" */ 326 327 328 329 330 331 332 …" at bounding box center [776, 461] width 1212 height 780
type textarea "transform: translate(-50%, -50%) !important; }"
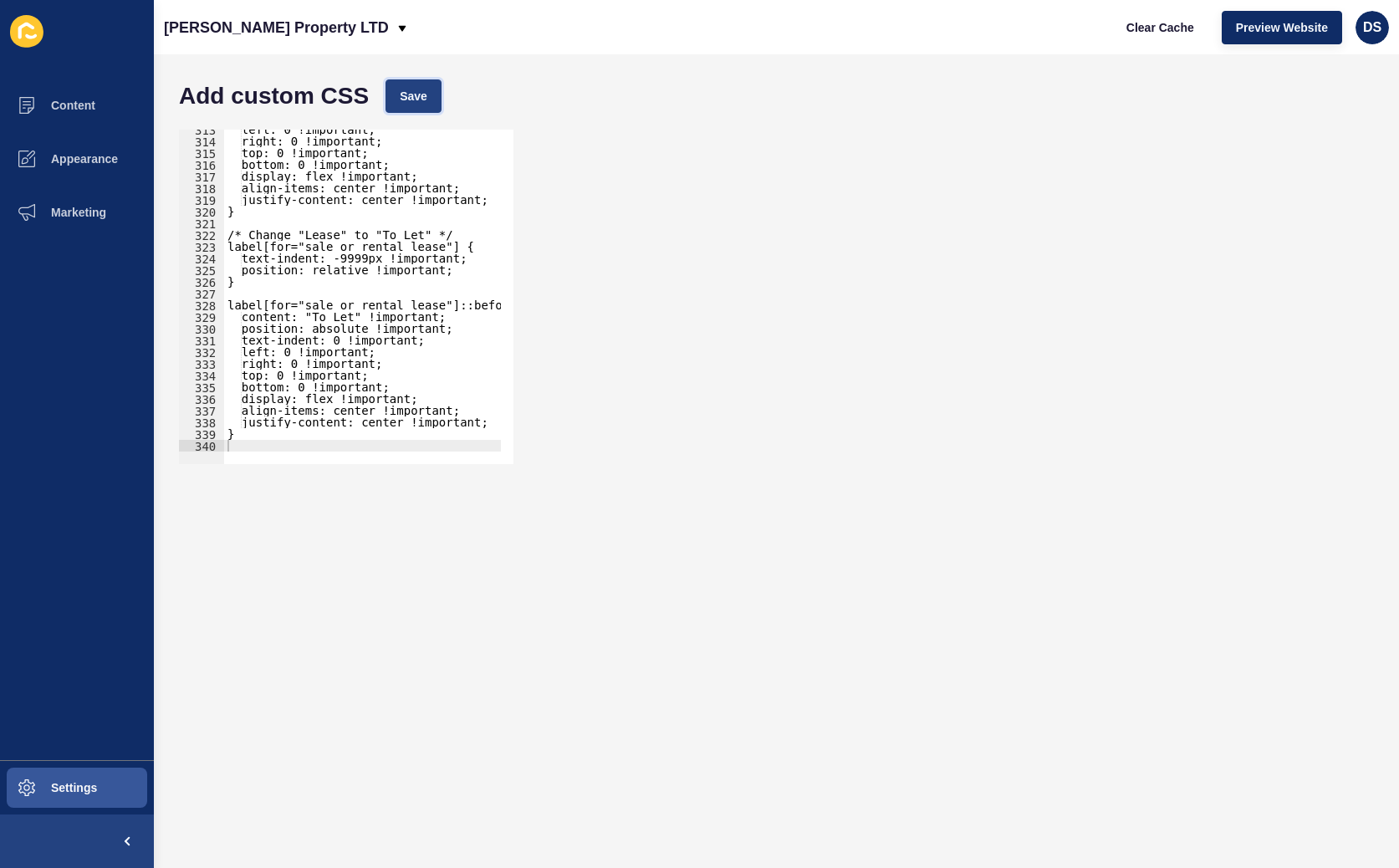
click at [400, 93] on span "Save" at bounding box center [414, 96] width 27 height 16
click at [111, 420] on button "Settings" at bounding box center [76, 787] width 154 height 54
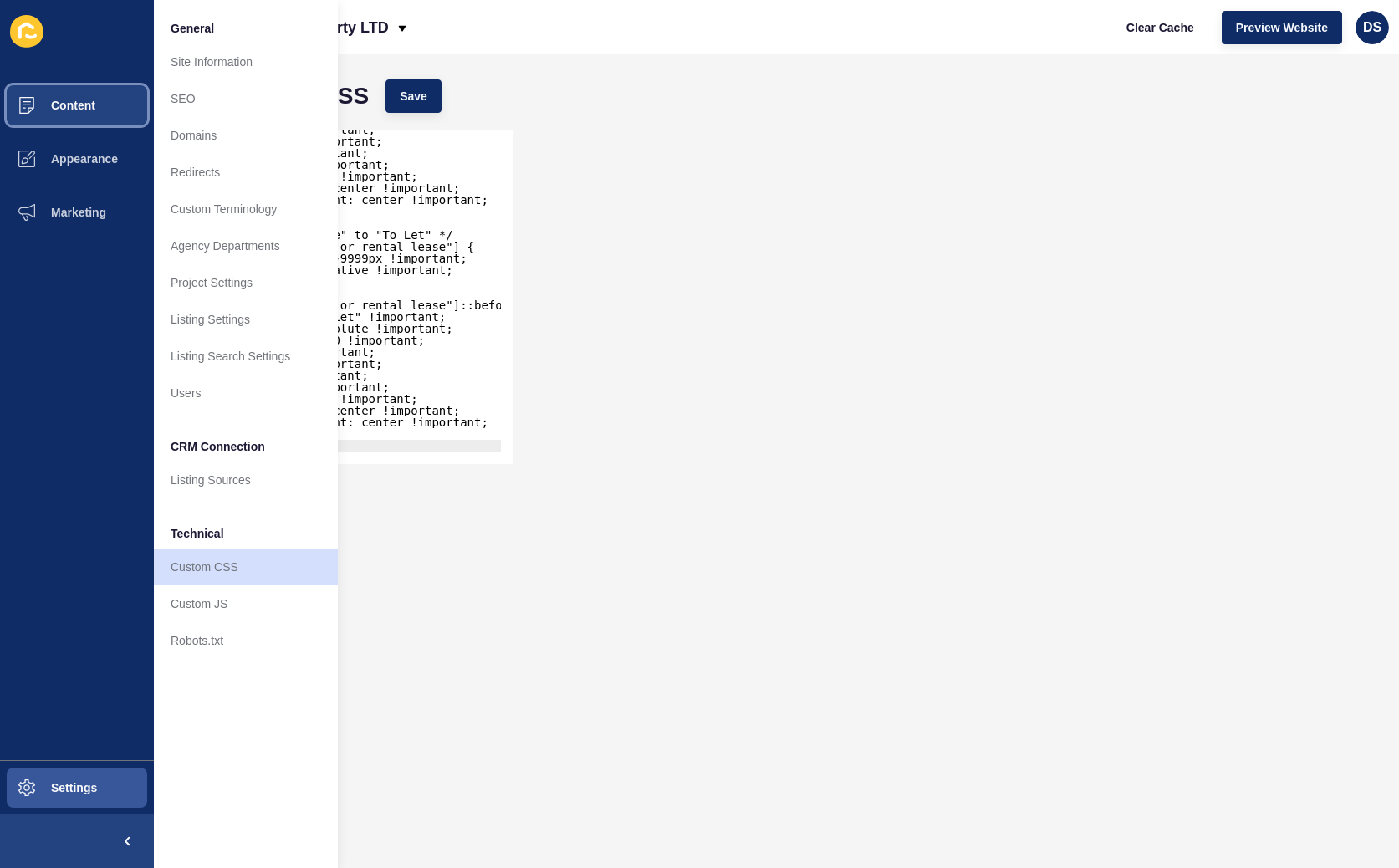
click at [84, 122] on button "Content" at bounding box center [76, 105] width 154 height 54
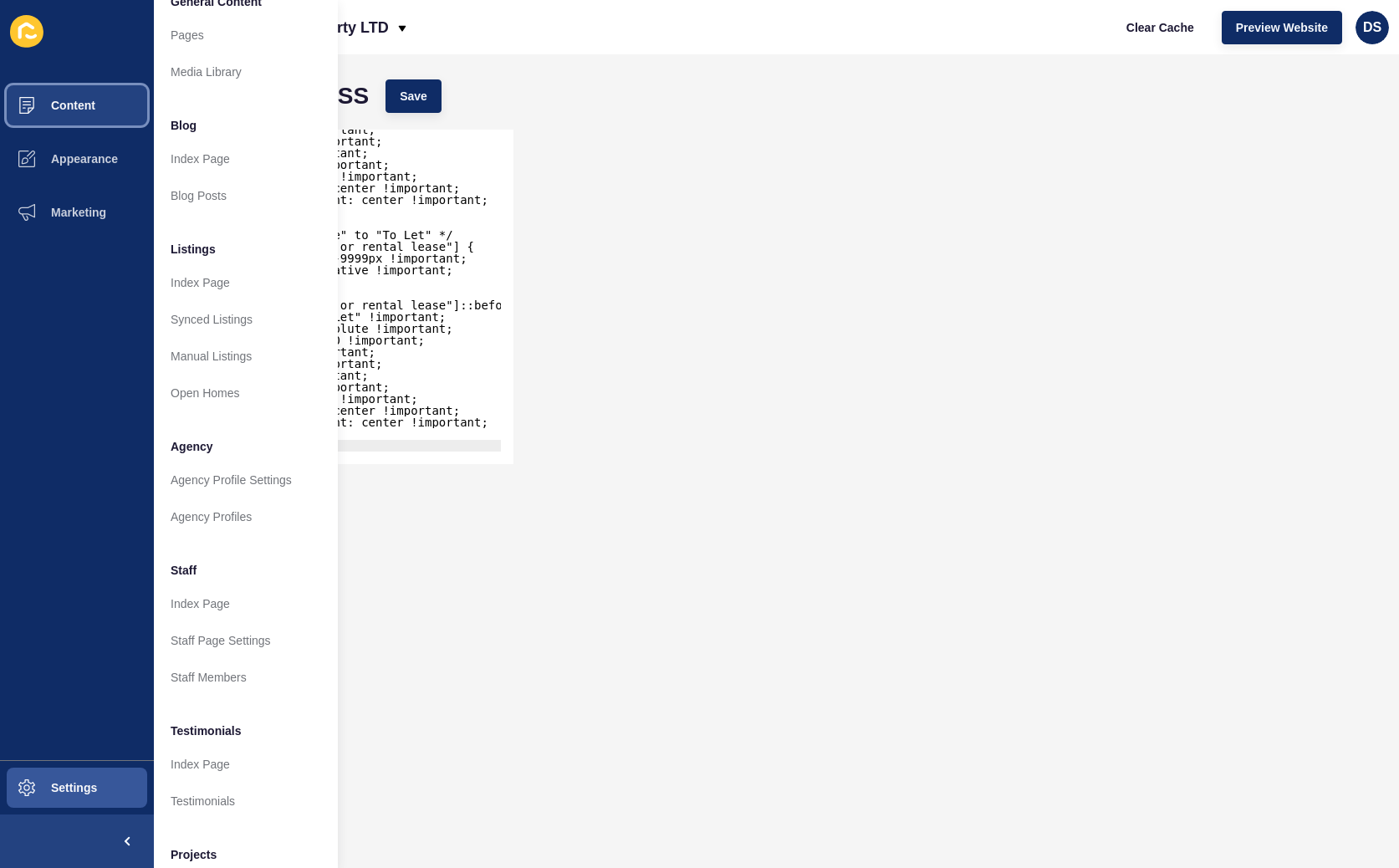
scroll to position [0, 0]
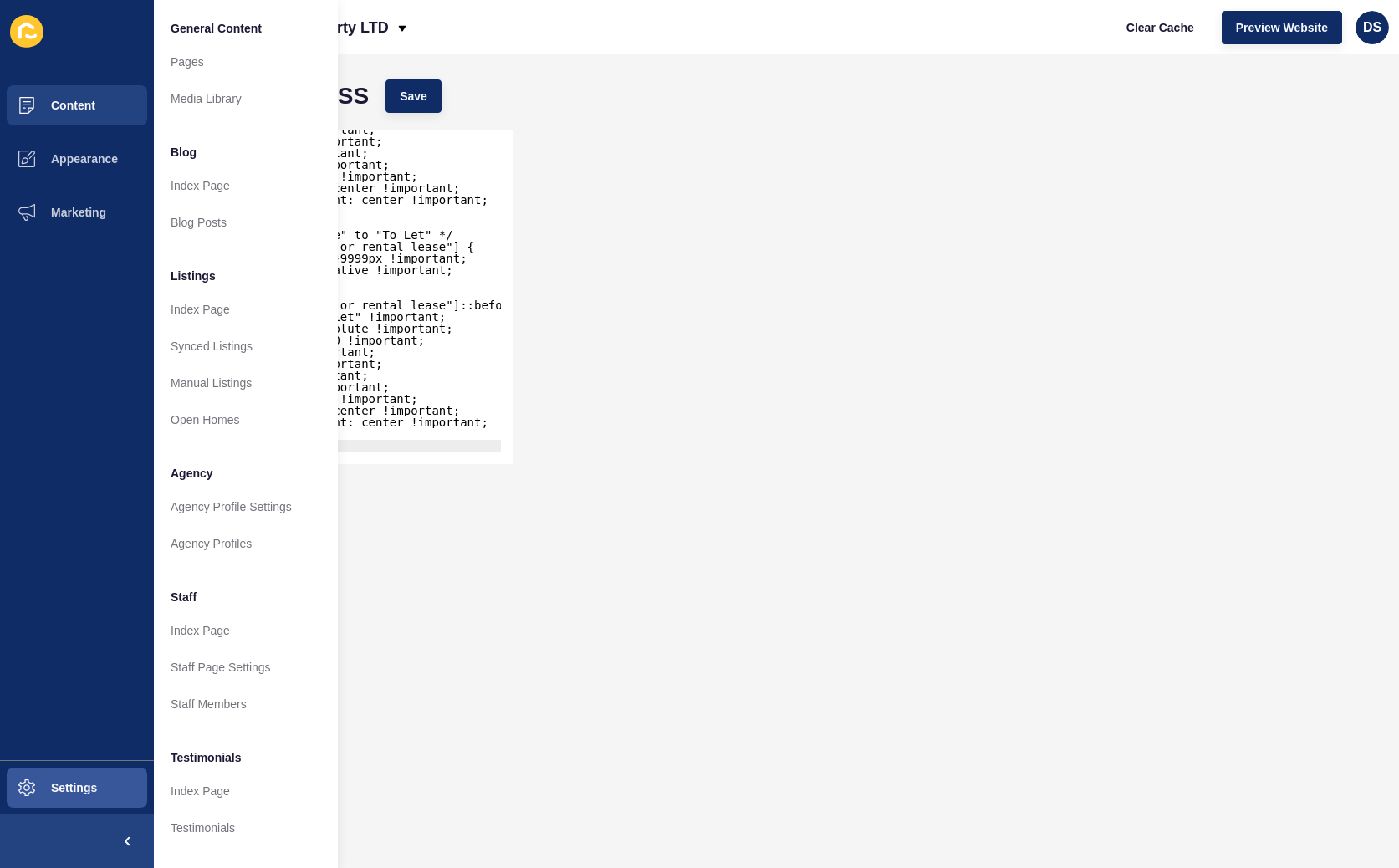
click at [693, 73] on div "Add custom CSS Save" at bounding box center [776, 95] width 1212 height 50
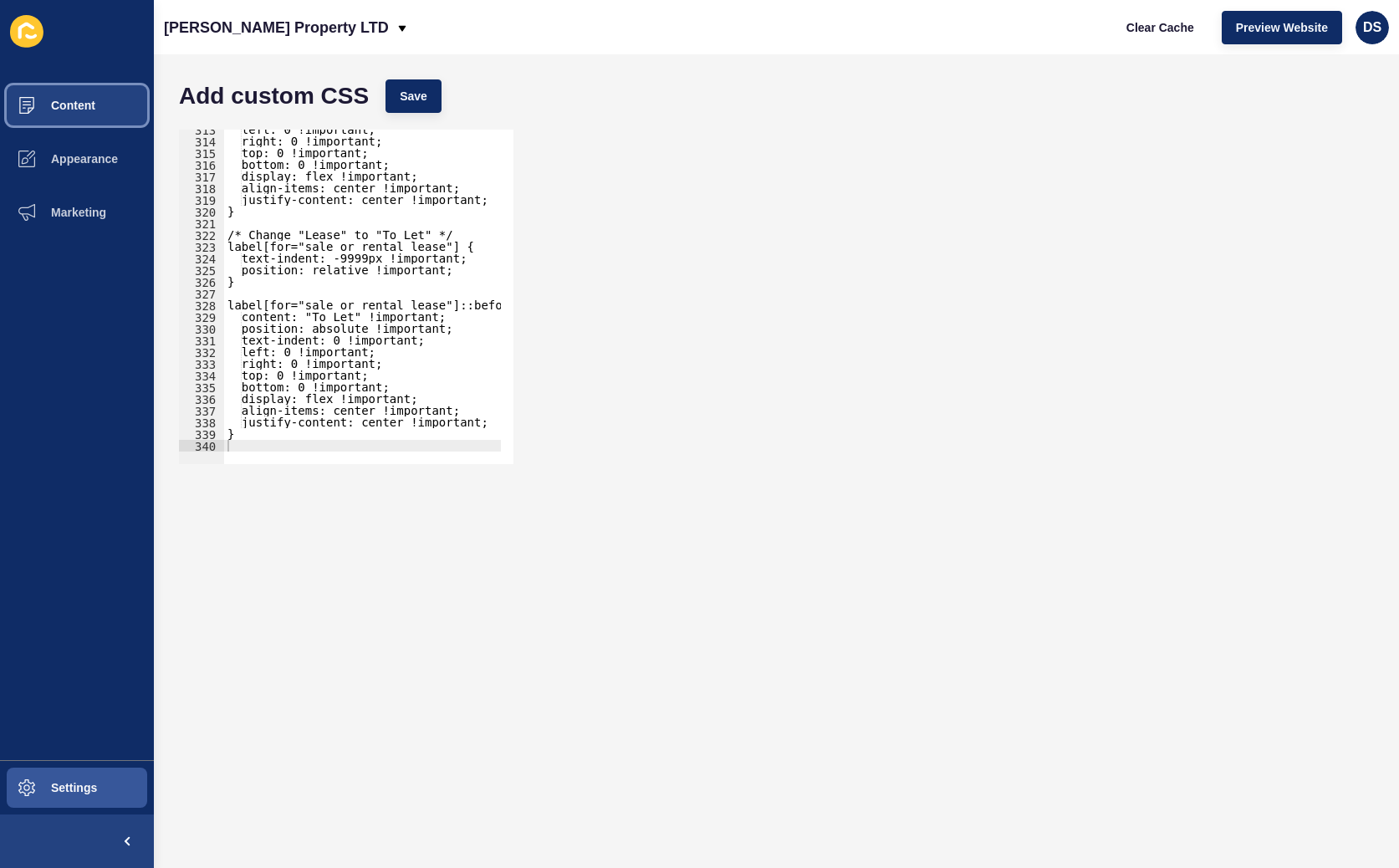
click at [62, 126] on button "Content" at bounding box center [76, 105] width 154 height 54
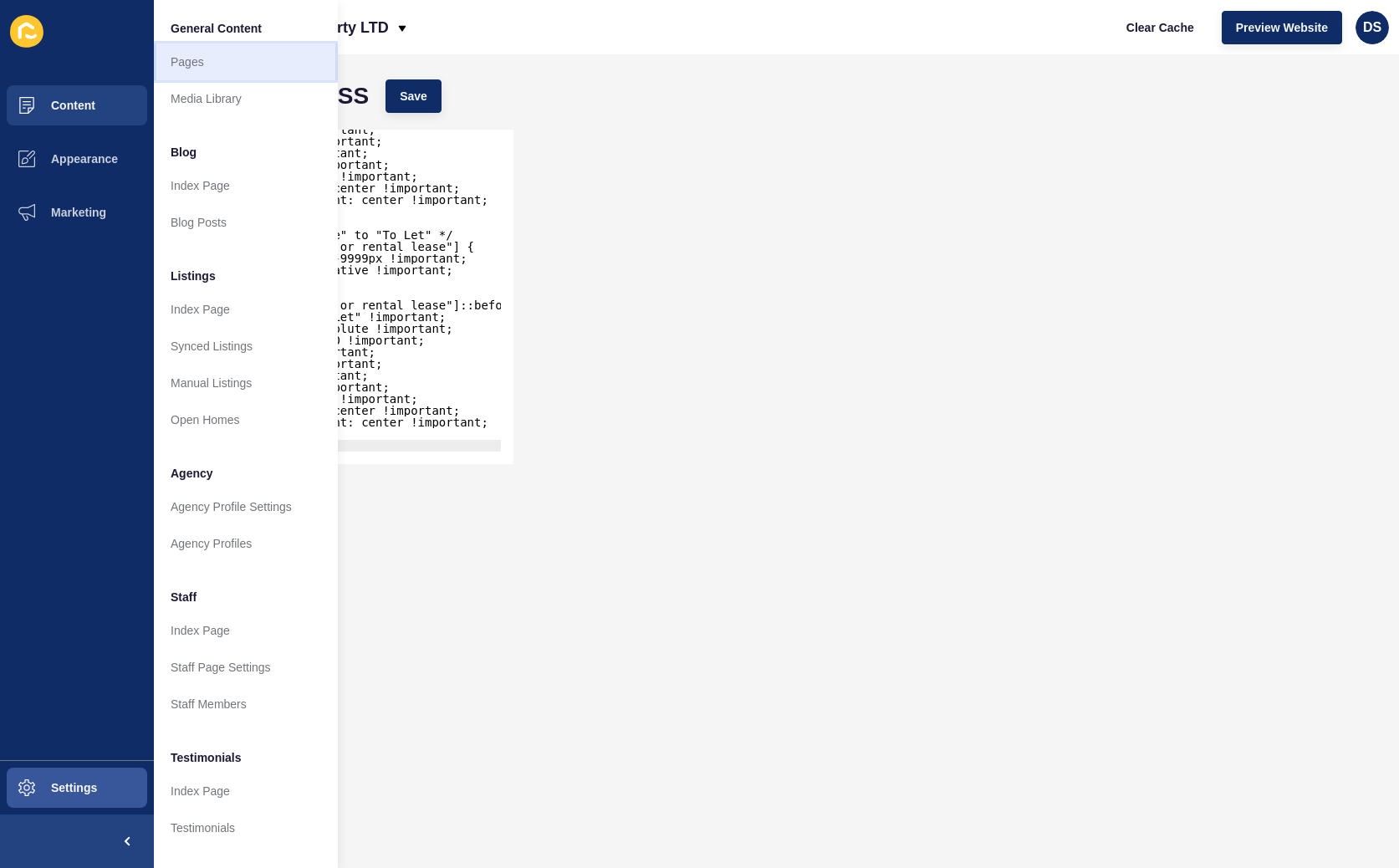
click at [239, 66] on link "Pages" at bounding box center [245, 62] width 184 height 36
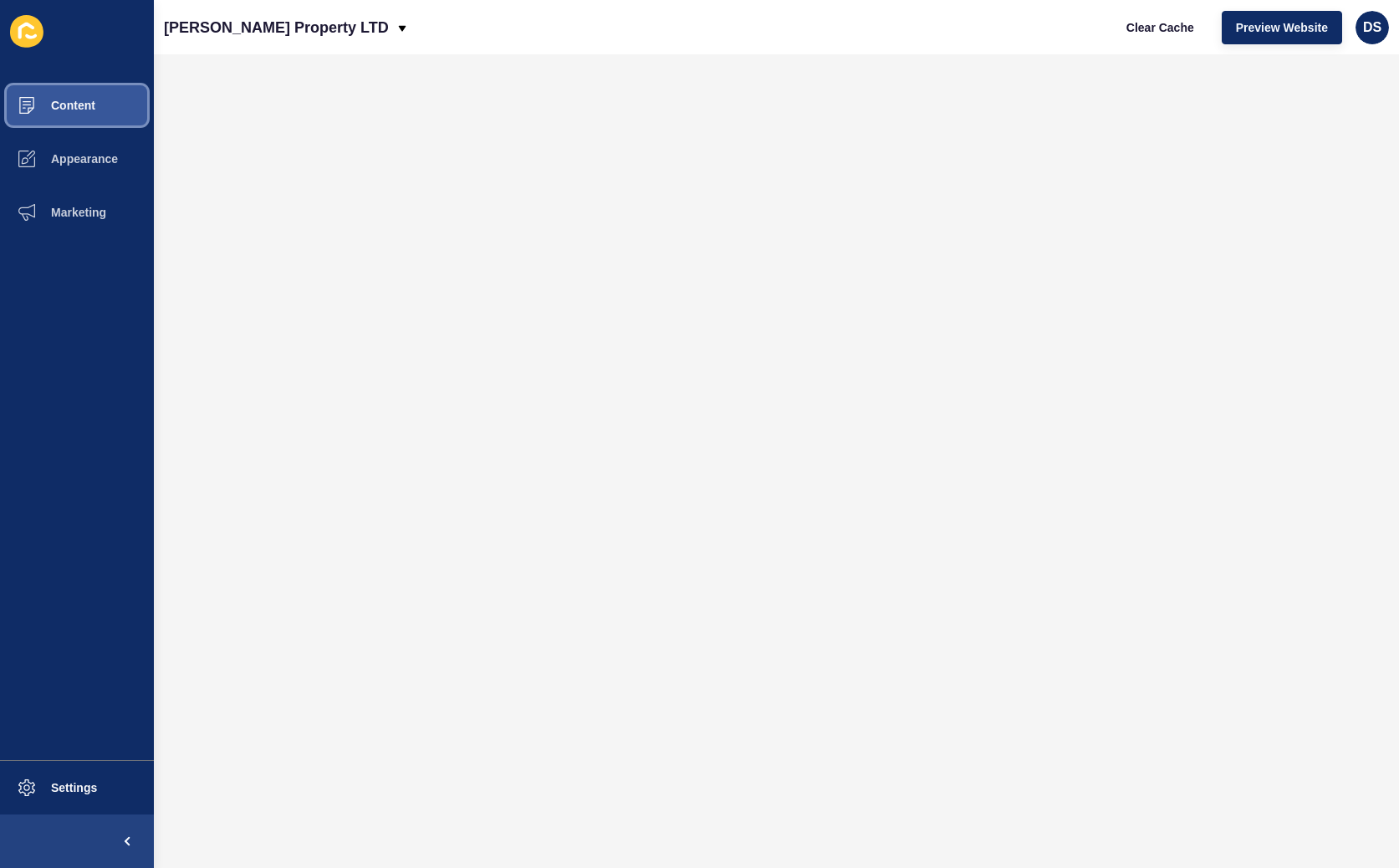
click at [99, 116] on button "Content" at bounding box center [76, 105] width 154 height 54
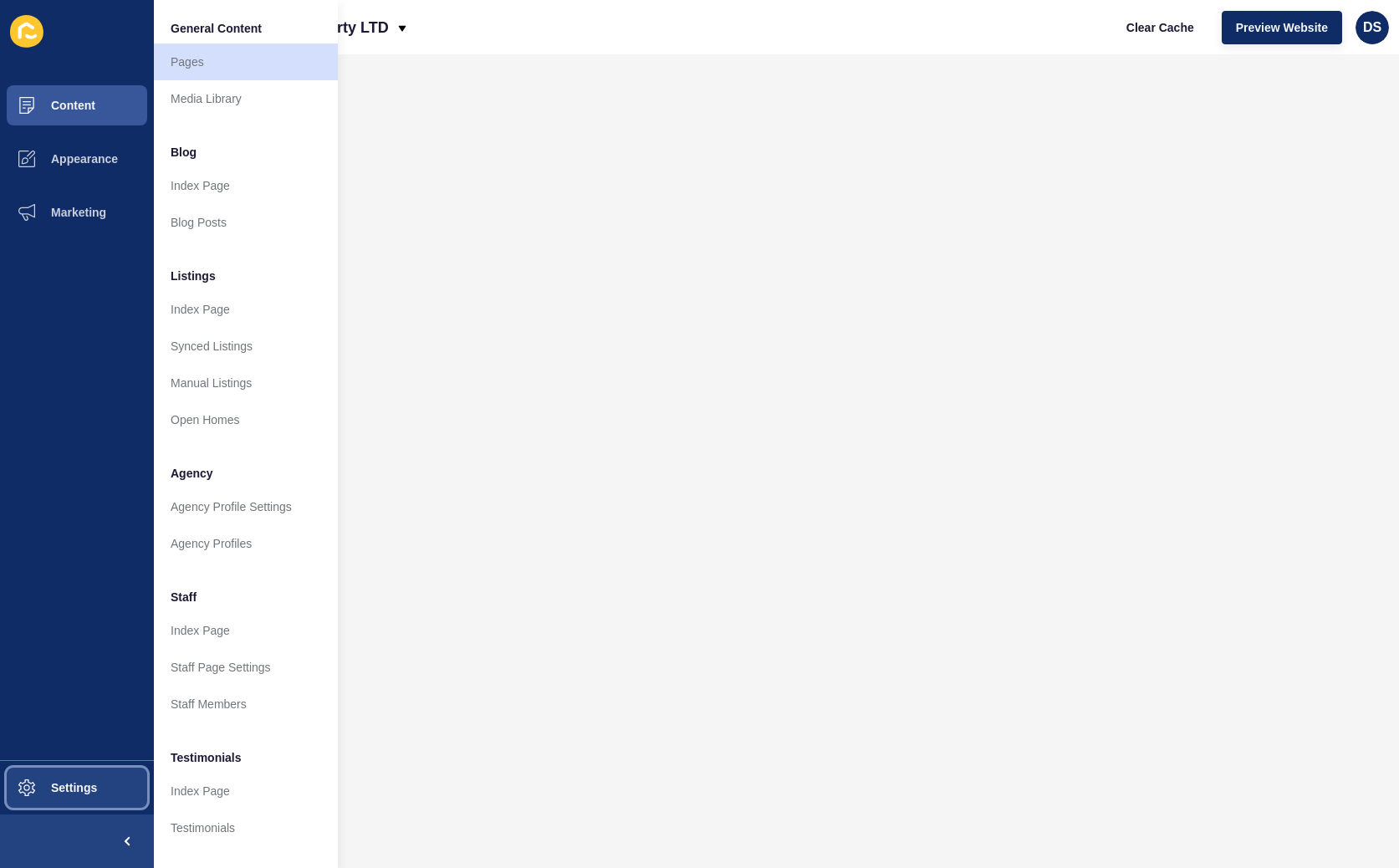
click at [108, 420] on button "Settings" at bounding box center [76, 787] width 154 height 54
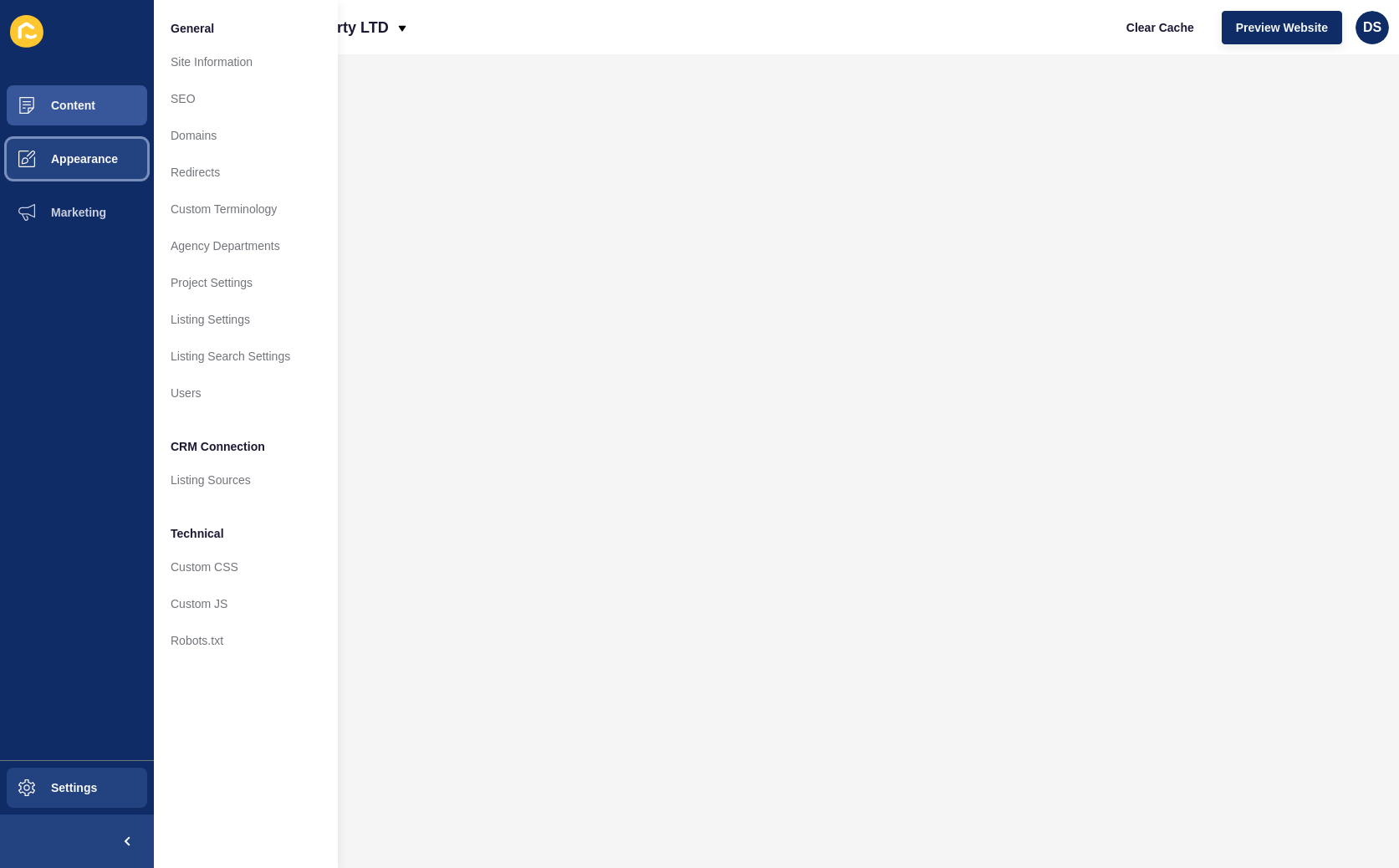
click at [100, 165] on span "Appearance" at bounding box center [57, 158] width 120 height 14
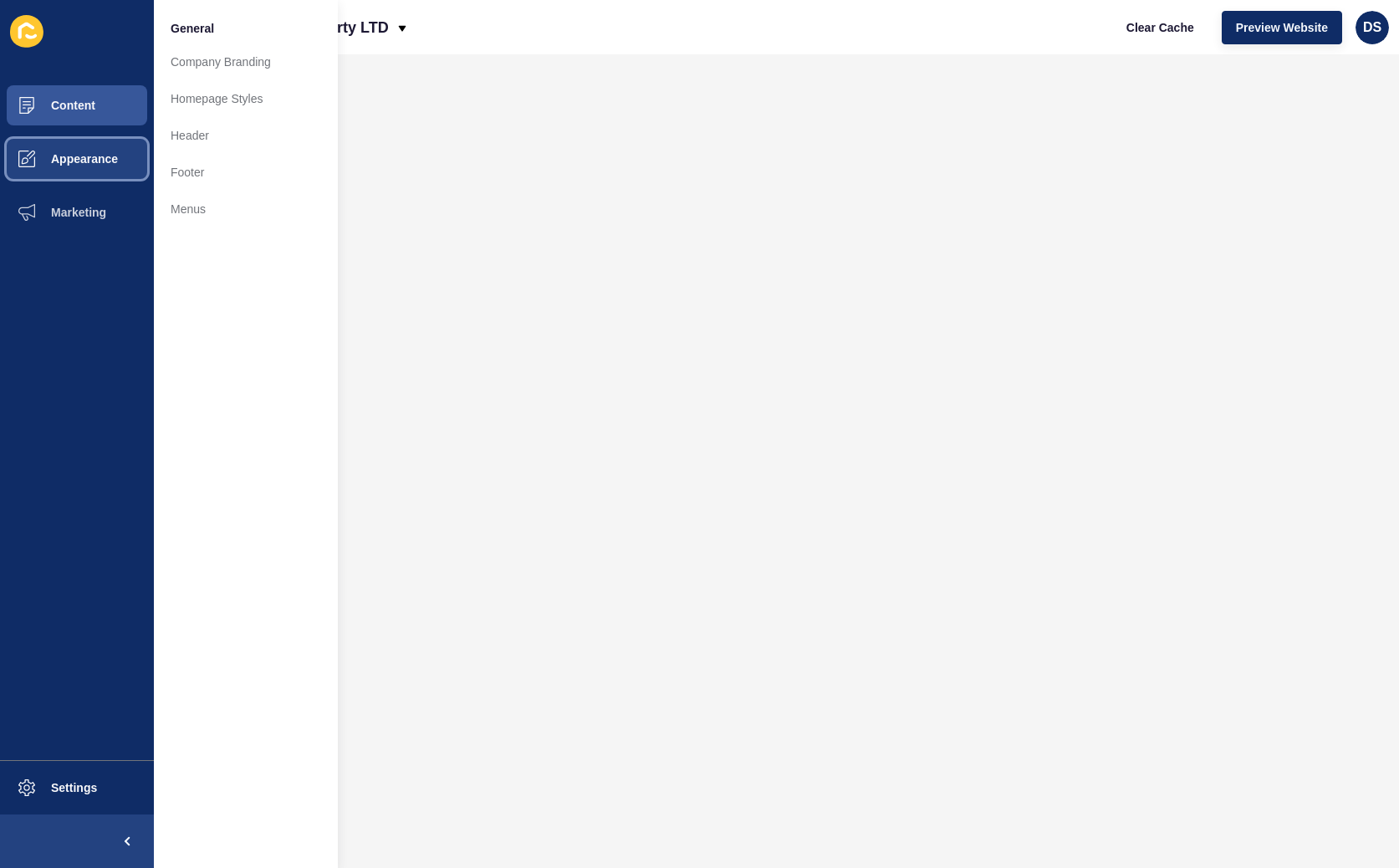
click at [95, 173] on button "Appearance" at bounding box center [76, 158] width 154 height 54
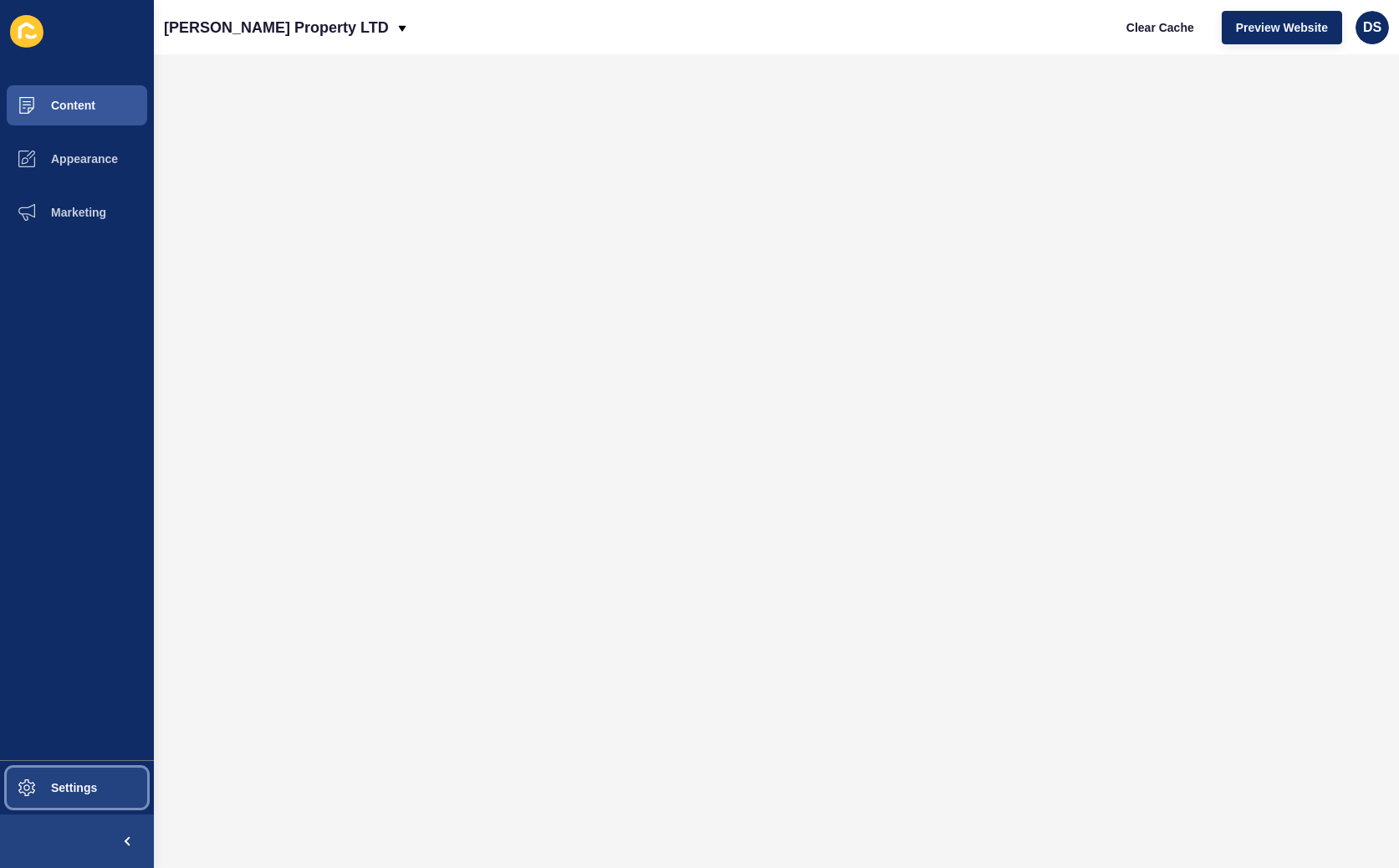
click at [66, 420] on span "Settings" at bounding box center [46, 787] width 99 height 14
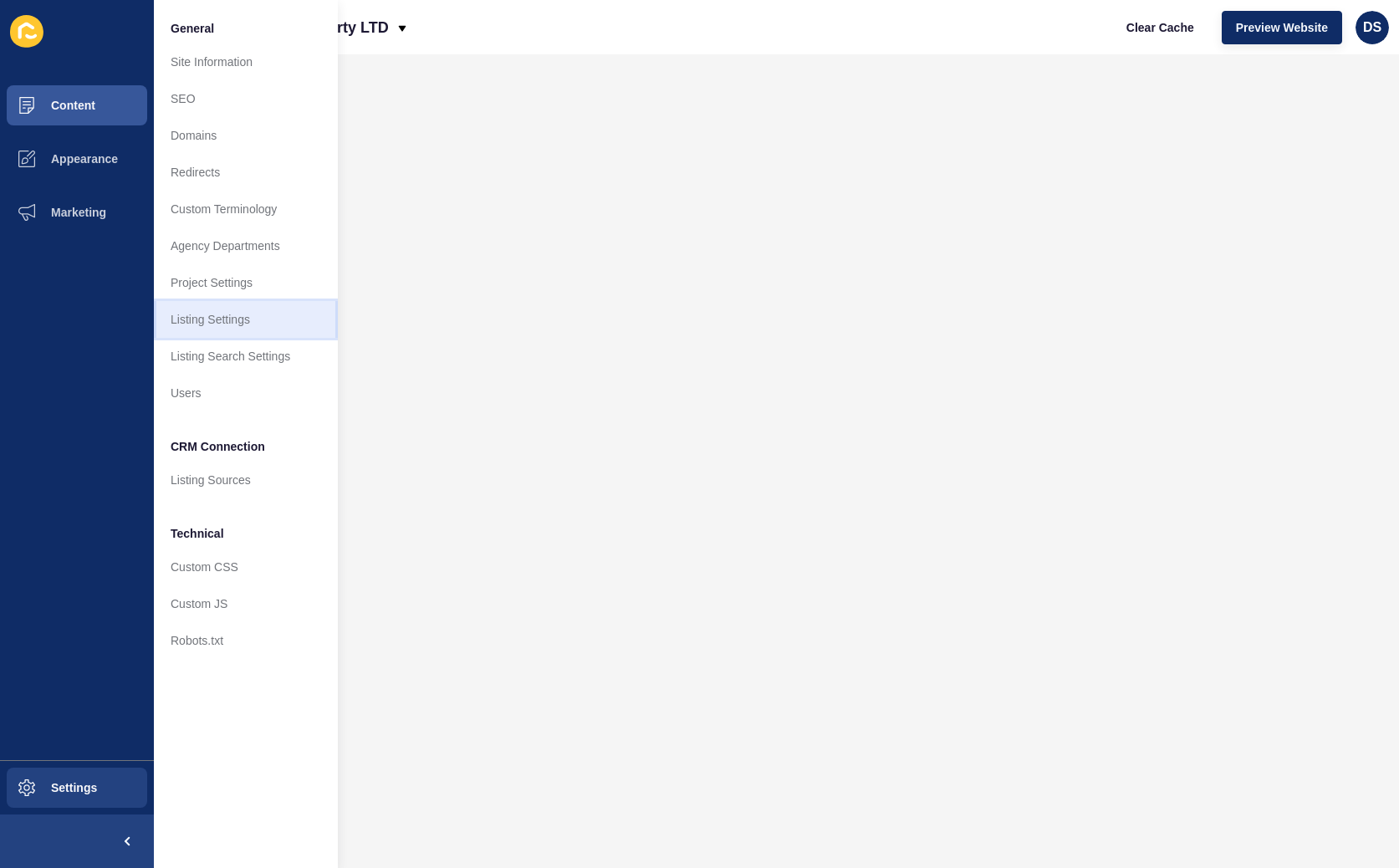
click at [261, 319] on link "Listing Settings" at bounding box center [245, 319] width 184 height 36
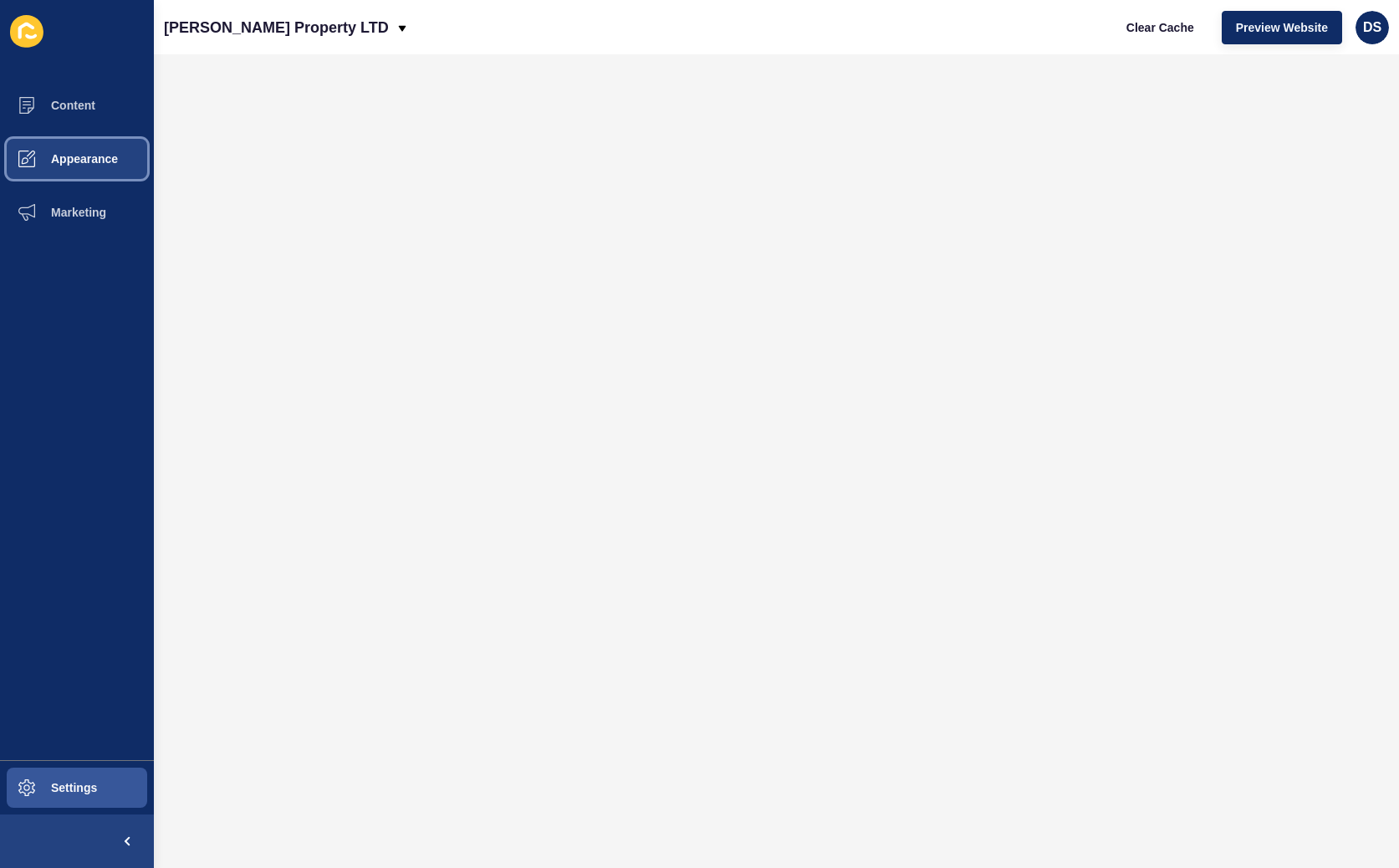
click at [101, 162] on span "Appearance" at bounding box center [57, 158] width 120 height 14
